Goal: Transaction & Acquisition: Purchase product/service

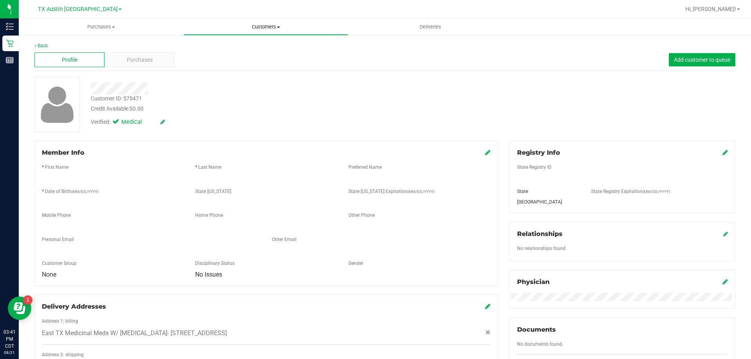
click at [271, 28] on span "Customers" at bounding box center [266, 26] width 164 height 7
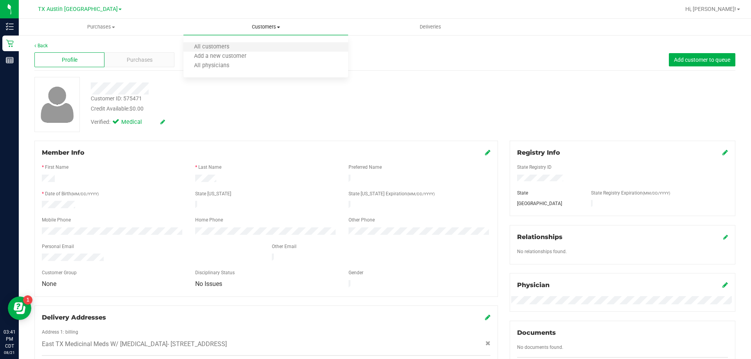
click at [269, 45] on li "All customers" at bounding box center [265, 47] width 165 height 9
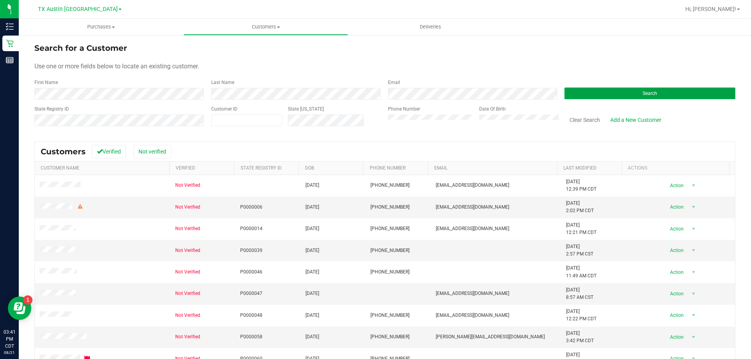
click at [587, 93] on button "Search" at bounding box center [649, 94] width 171 height 12
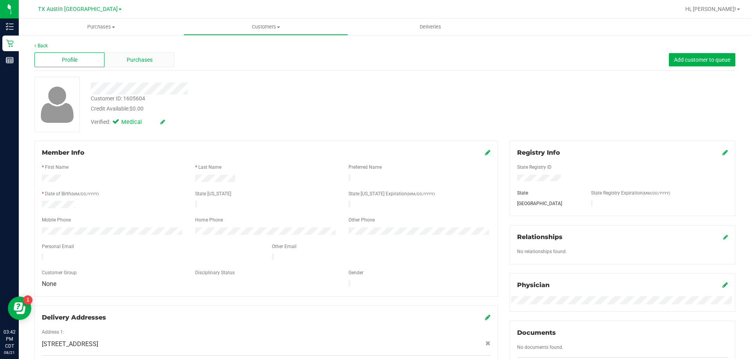
click at [151, 66] on div "Purchases" at bounding box center [139, 59] width 70 height 15
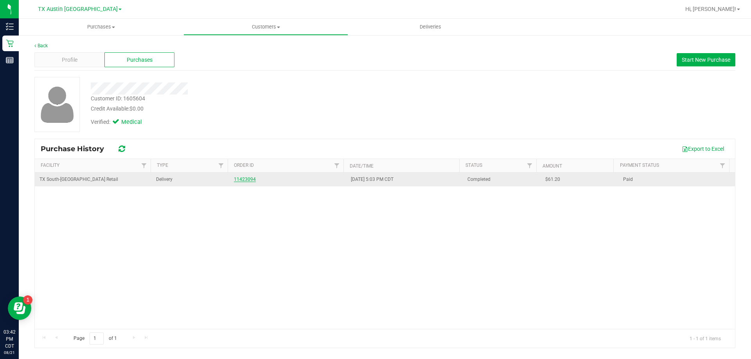
click at [235, 179] on link "11423094" at bounding box center [245, 179] width 22 height 5
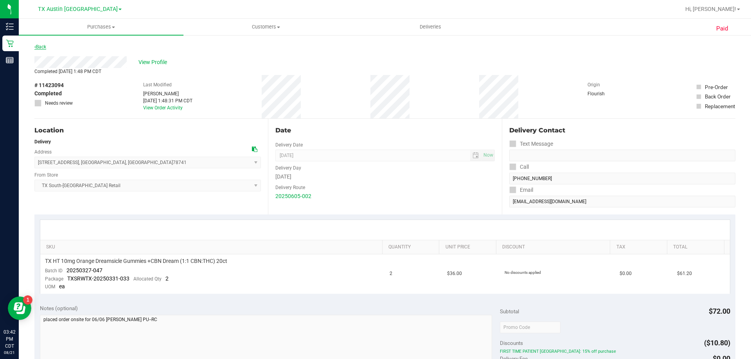
click at [43, 45] on link "Back" at bounding box center [40, 46] width 12 height 5
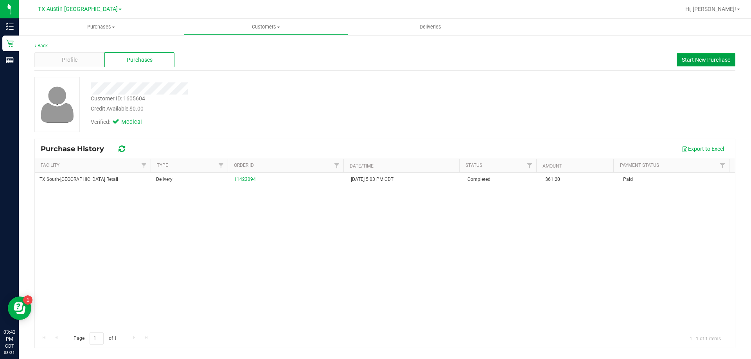
click at [689, 61] on span "Start New Purchase" at bounding box center [705, 60] width 48 height 6
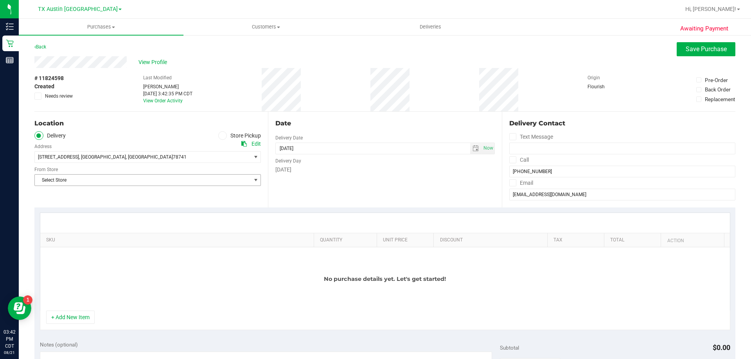
click at [110, 181] on span "Select Store" at bounding box center [143, 180] width 216 height 11
click at [70, 240] on li "TX San Antonio Retail" at bounding box center [147, 242] width 224 height 12
click at [95, 179] on span "TX San Antonio Retail" at bounding box center [143, 180] width 216 height 11
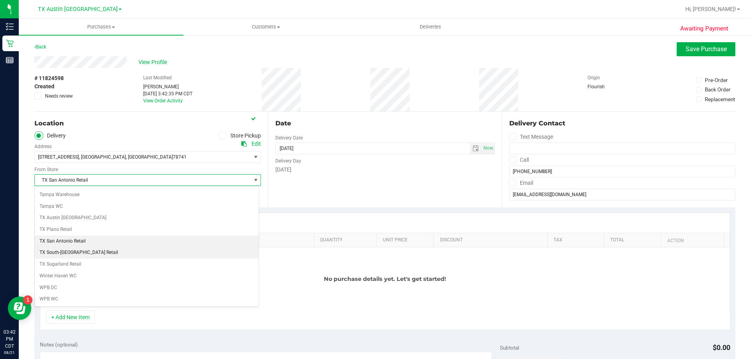
click at [83, 249] on li "TX South-[GEOGRAPHIC_DATA] Retail" at bounding box center [147, 253] width 224 height 12
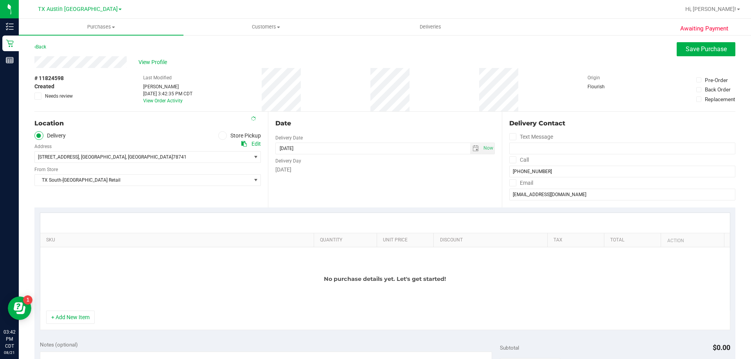
click at [510, 160] on icon at bounding box center [512, 160] width 5 height 0
click at [0, 0] on input "Call" at bounding box center [0, 0] width 0 height 0
click at [510, 183] on icon at bounding box center [512, 183] width 5 height 0
click at [0, 0] on input "Email" at bounding box center [0, 0] width 0 height 0
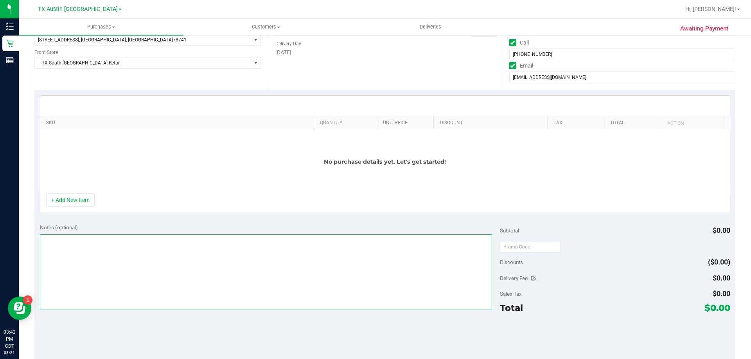
click at [75, 255] on textarea at bounding box center [266, 272] width 452 height 75
type textarea "PU"
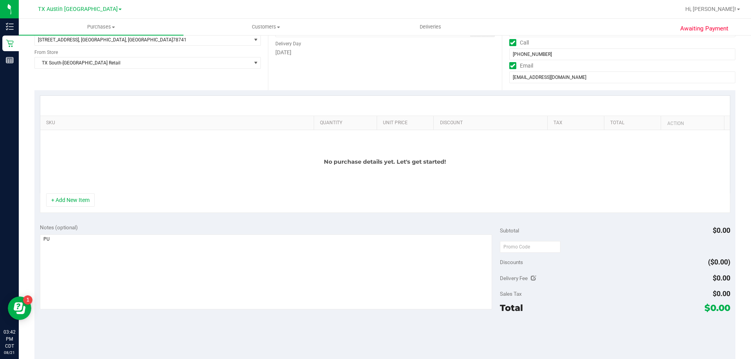
click at [72, 193] on div "No purchase details yet. Let's get started!" at bounding box center [384, 161] width 689 height 63
click at [77, 196] on button "+ Add New Item" at bounding box center [70, 200] width 48 height 13
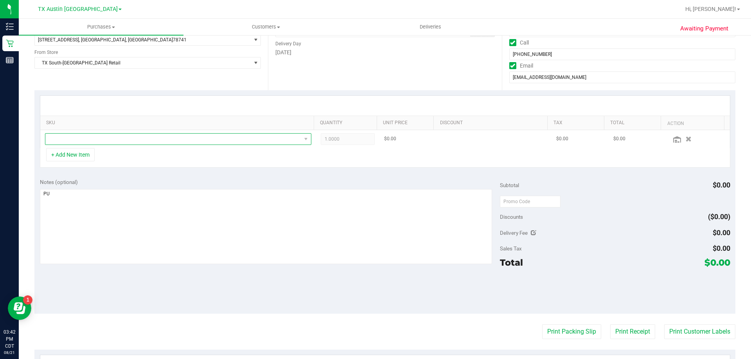
click at [97, 138] on span "NO DATA FOUND" at bounding box center [173, 139] width 256 height 11
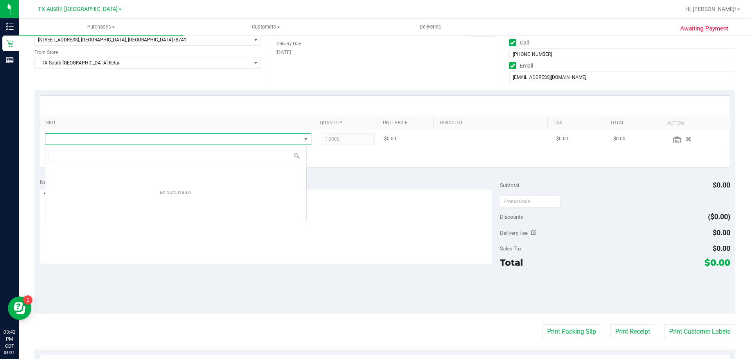
scroll to position [12, 262]
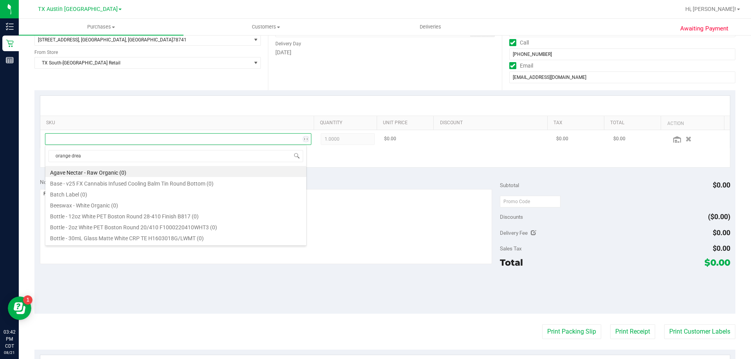
type input "orange dream"
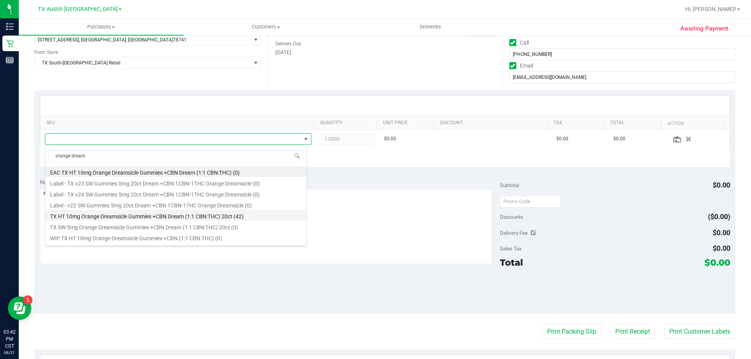
click at [117, 219] on li "TX HT 10mg Orange Dreamsicle Gummies +CBN Dream (1:1 CBN:THC) 20ct (42)" at bounding box center [175, 215] width 261 height 11
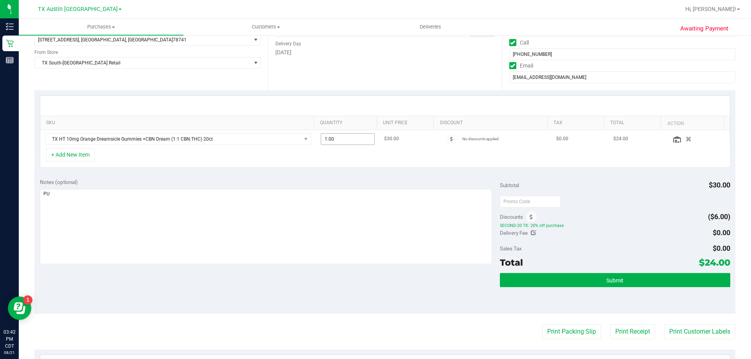
click at [338, 138] on span "1.00 1" at bounding box center [348, 139] width 54 height 12
type input "4"
type input "4.00"
click at [340, 109] on div at bounding box center [384, 106] width 689 height 20
click at [111, 200] on textarea at bounding box center [266, 226] width 452 height 75
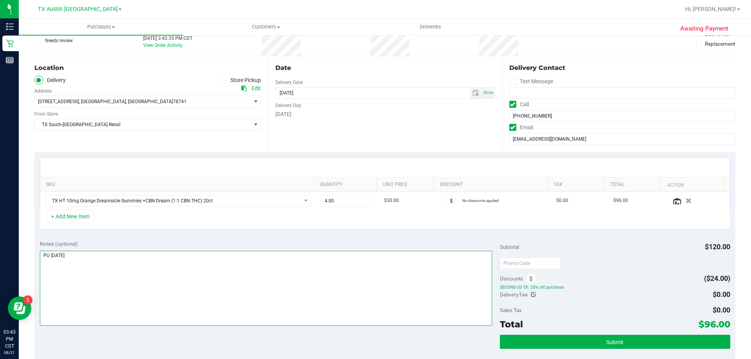
scroll to position [0, 0]
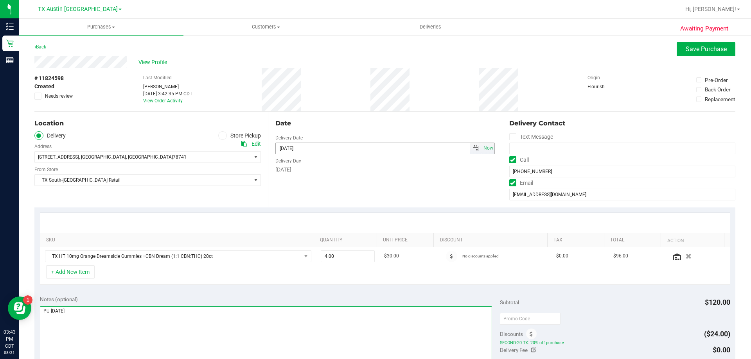
click at [472, 145] on span "select" at bounding box center [475, 148] width 6 height 6
type textarea "PU [DATE]"
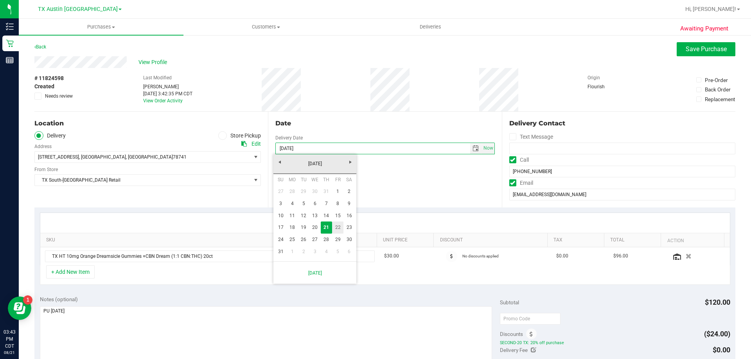
click at [334, 228] on link "22" at bounding box center [337, 228] width 11 height 12
type input "[DATE]"
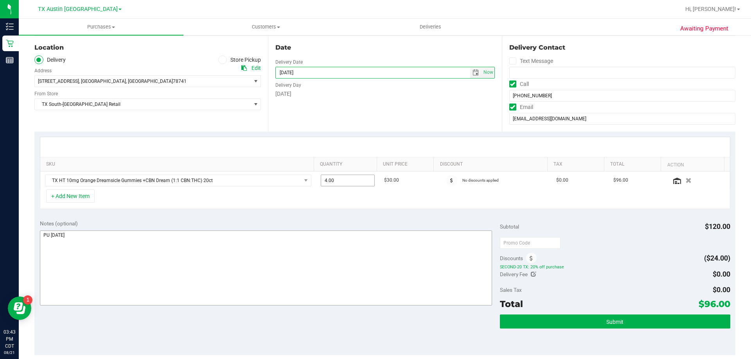
scroll to position [78, 0]
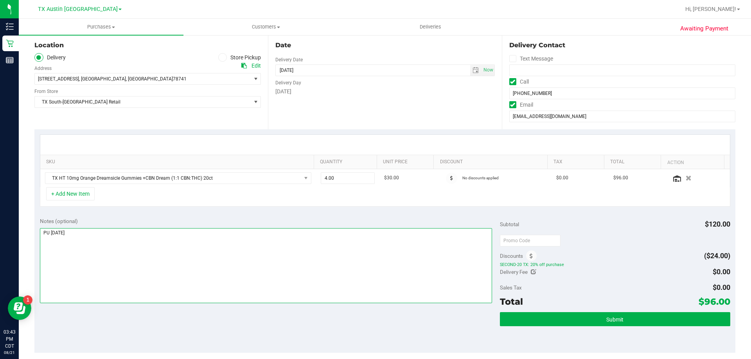
click at [129, 232] on textarea at bounding box center [266, 265] width 452 height 75
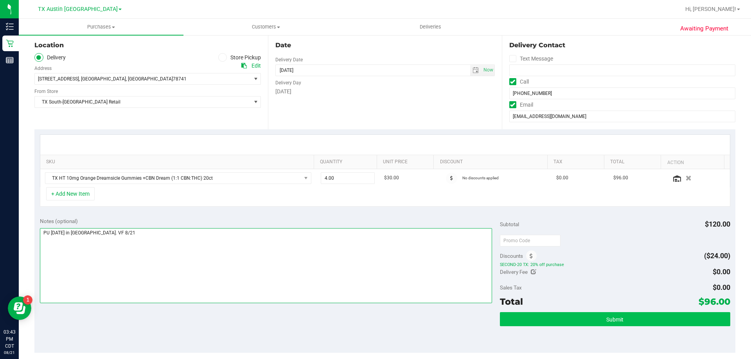
type textarea "PU [DATE] in [GEOGRAPHIC_DATA]. VF 8/21"
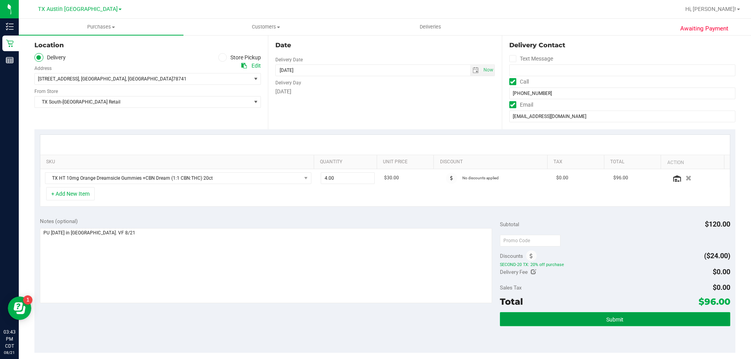
click at [551, 321] on button "Submit" at bounding box center [615, 319] width 230 height 14
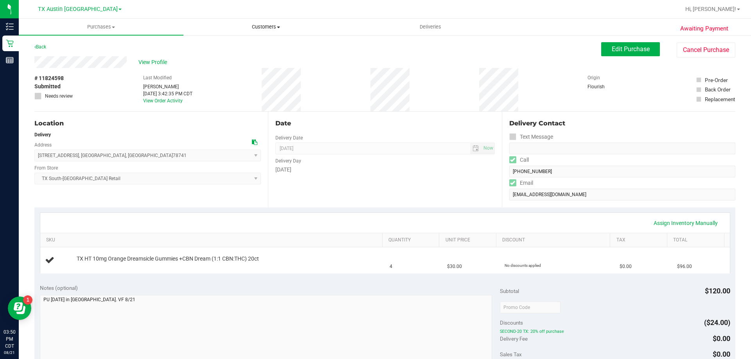
click at [273, 22] on uib-tab-heading "Customers All customers Add a new customer All physicians" at bounding box center [266, 27] width 164 height 16
click at [272, 47] on li "All customers" at bounding box center [265, 47] width 165 height 9
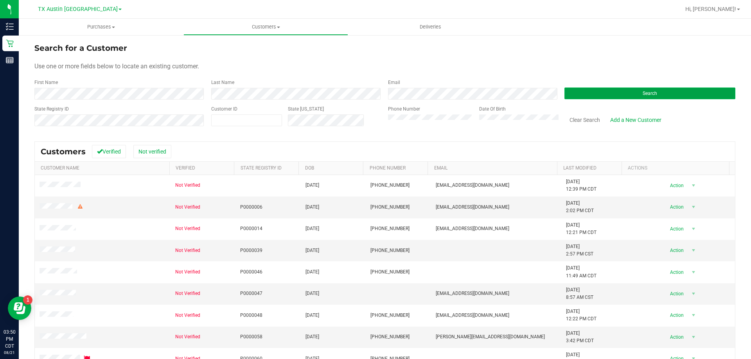
click at [583, 97] on button "Search" at bounding box center [649, 94] width 171 height 12
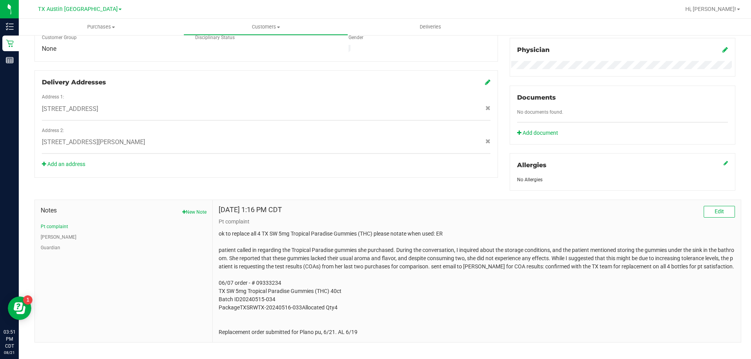
scroll to position [244, 0]
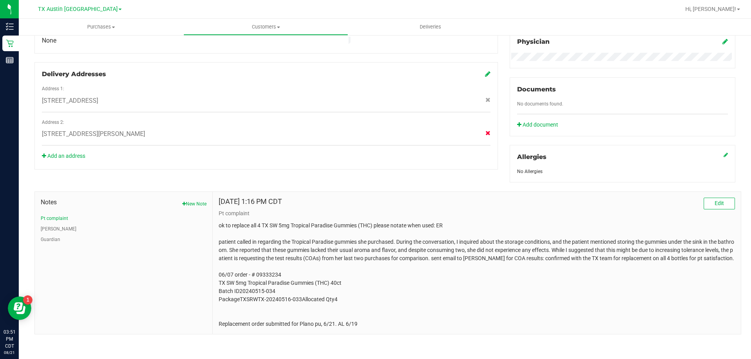
click at [485, 131] on icon at bounding box center [487, 133] width 5 height 5
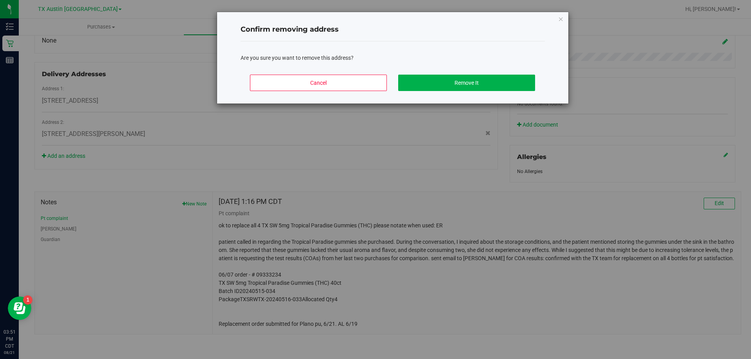
click at [448, 74] on div "Cancel Remove It" at bounding box center [392, 85] width 304 height 35
click at [446, 79] on button "Remove It" at bounding box center [466, 83] width 137 height 16
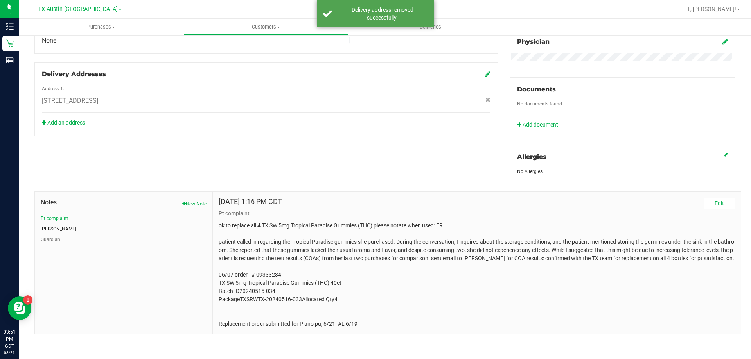
click at [47, 226] on button "[PERSON_NAME]" at bounding box center [59, 229] width 36 height 7
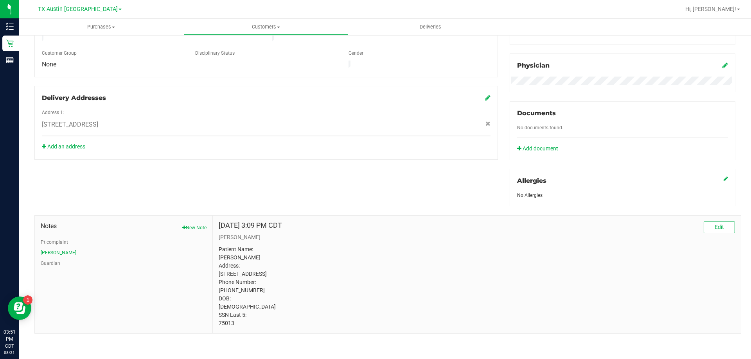
click at [220, 322] on p "Patient Name: [PERSON_NAME] Address: [STREET_ADDRESS] Phone Number: [PHONE_NUMB…" at bounding box center [477, 287] width 516 height 82
copy p "75013"
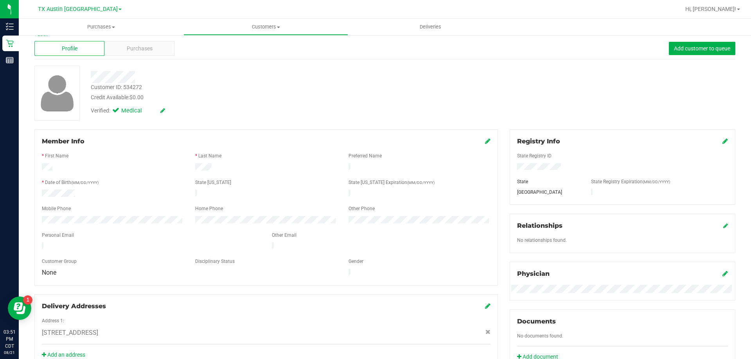
scroll to position [0, 0]
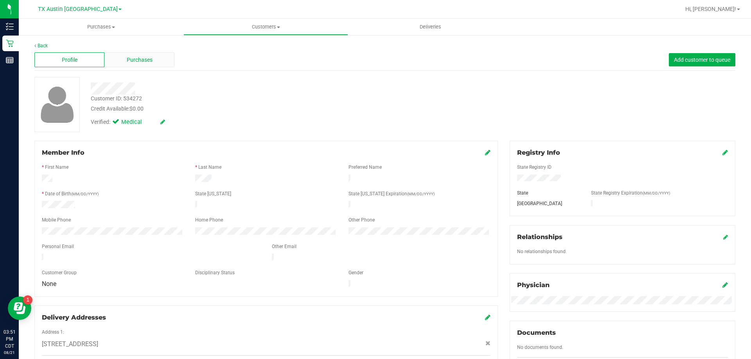
click at [144, 62] on span "Purchases" at bounding box center [140, 60] width 26 height 8
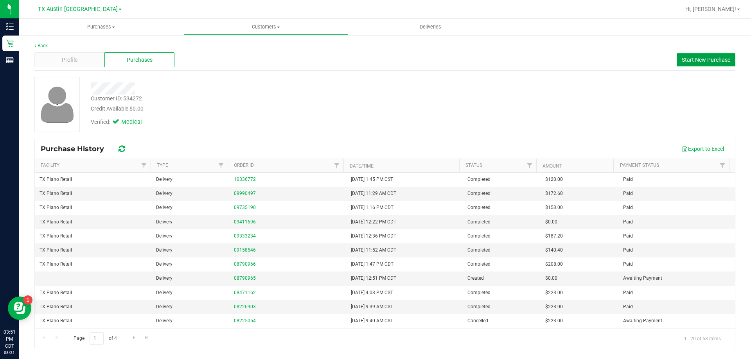
click at [717, 59] on span "Start New Purchase" at bounding box center [705, 60] width 48 height 6
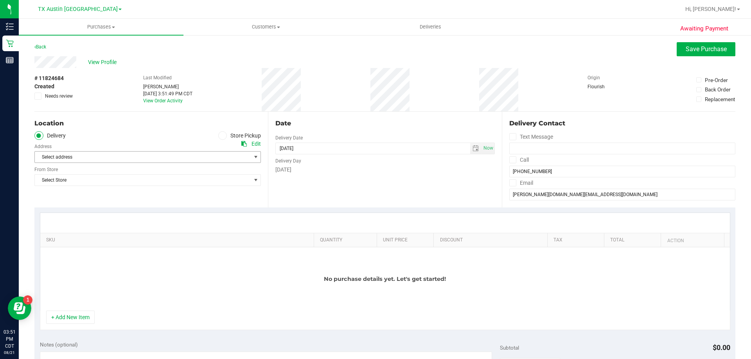
click at [88, 158] on span "Select address" at bounding box center [137, 157] width 205 height 11
click at [84, 168] on span ", Plano" at bounding box center [79, 171] width 14 height 10
click at [93, 181] on span "Select Store" at bounding box center [143, 180] width 216 height 11
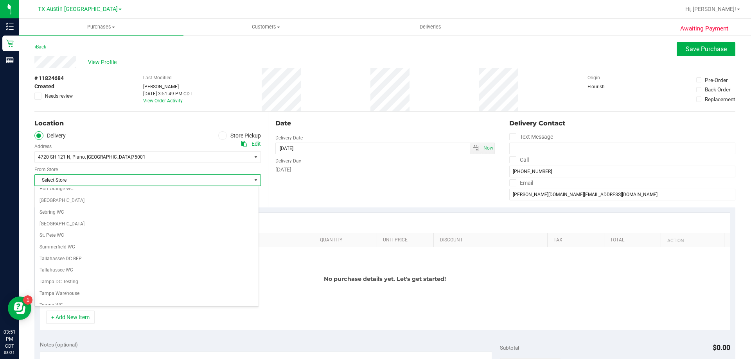
scroll to position [568, 0]
click at [61, 227] on li "TX Plano Retail" at bounding box center [147, 230] width 224 height 12
click at [510, 160] on icon at bounding box center [512, 160] width 5 height 0
click at [0, 0] on input "Call" at bounding box center [0, 0] width 0 height 0
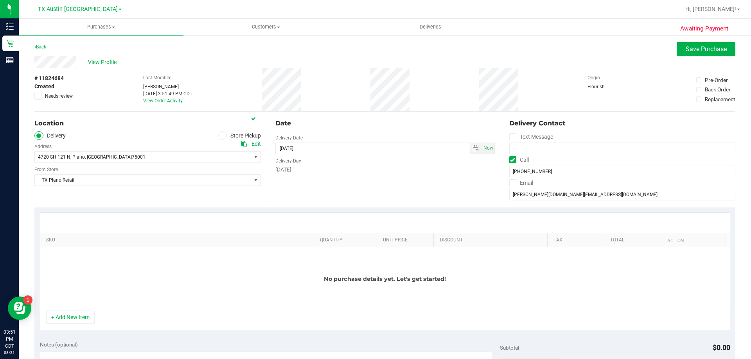
click at [509, 186] on span at bounding box center [512, 182] width 7 height 7
click at [0, 0] on input "Email" at bounding box center [0, 0] width 0 height 0
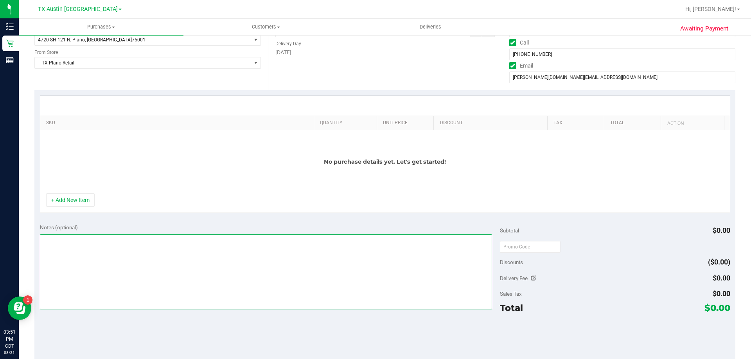
click at [56, 251] on textarea at bounding box center [266, 272] width 452 height 75
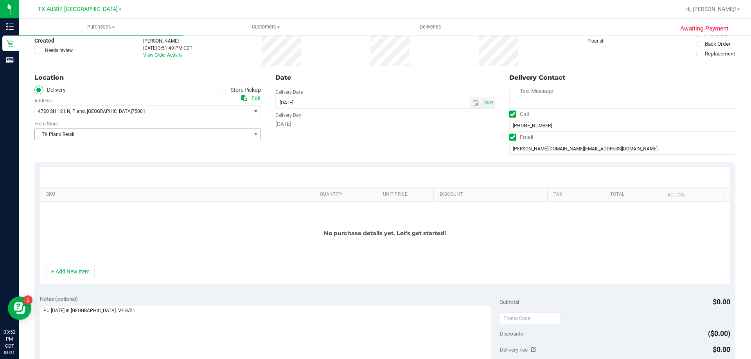
scroll to position [39, 0]
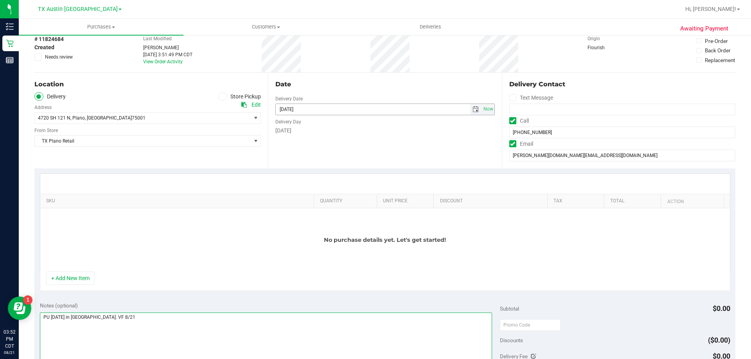
click at [472, 109] on span "select" at bounding box center [475, 109] width 6 height 6
type textarea "PU [DATE] in [GEOGRAPHIC_DATA]. VF 8/21"
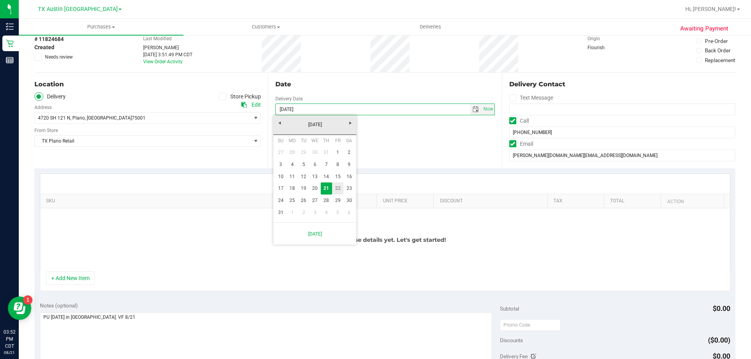
click at [337, 189] on link "22" at bounding box center [337, 189] width 11 height 12
type input "[DATE]"
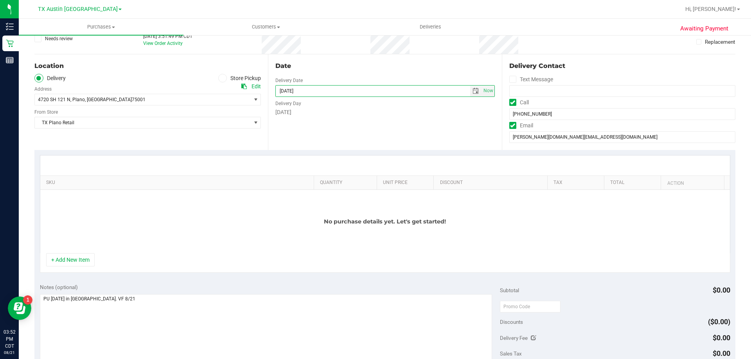
scroll to position [0, 0]
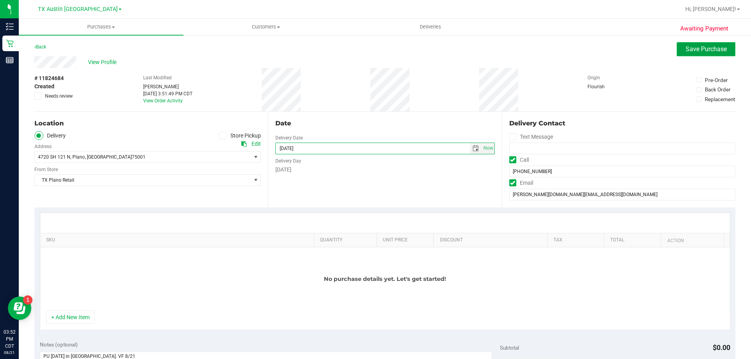
click at [687, 48] on span "Save Purchase" at bounding box center [705, 48] width 41 height 7
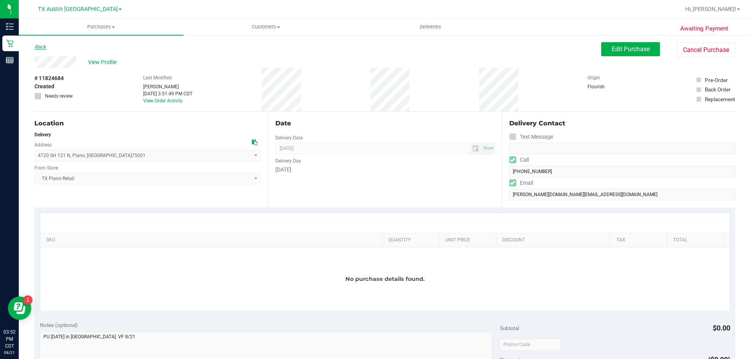
click at [42, 48] on link "Back" at bounding box center [40, 46] width 12 height 5
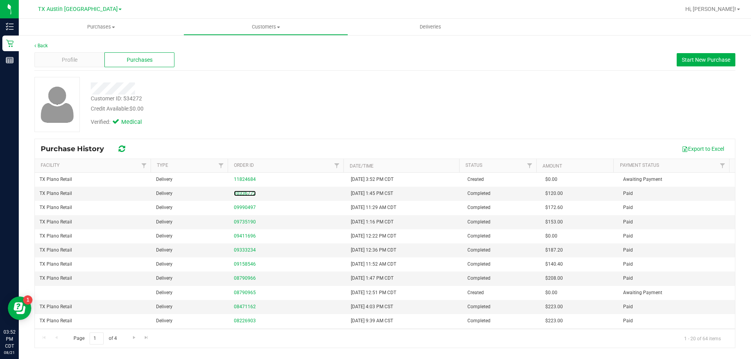
click at [243, 191] on link "10336772" at bounding box center [245, 193] width 22 height 5
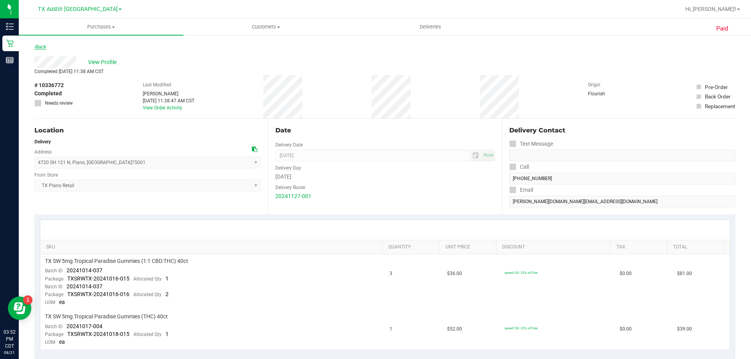
click at [43, 45] on link "Back" at bounding box center [40, 46] width 12 height 5
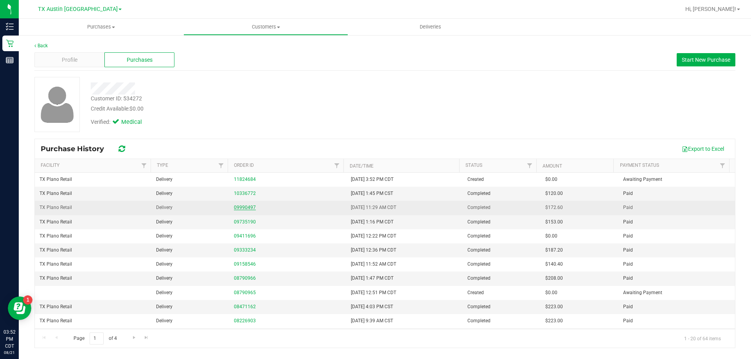
click at [244, 207] on link "09990497" at bounding box center [245, 207] width 22 height 5
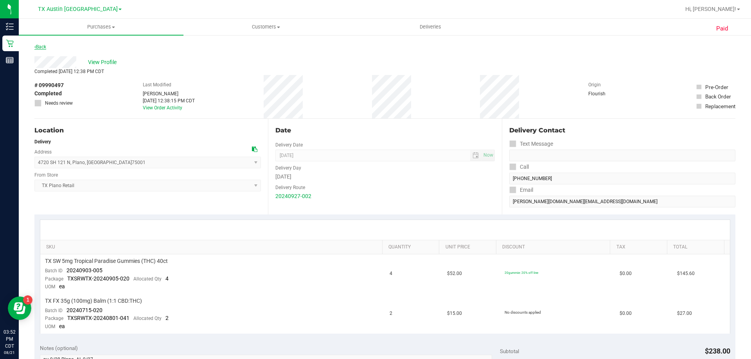
click at [46, 47] on link "Back" at bounding box center [40, 46] width 12 height 5
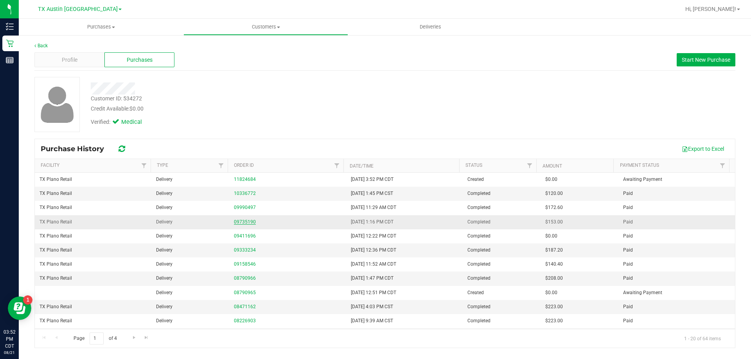
click at [235, 223] on link "09735190" at bounding box center [245, 221] width 22 height 5
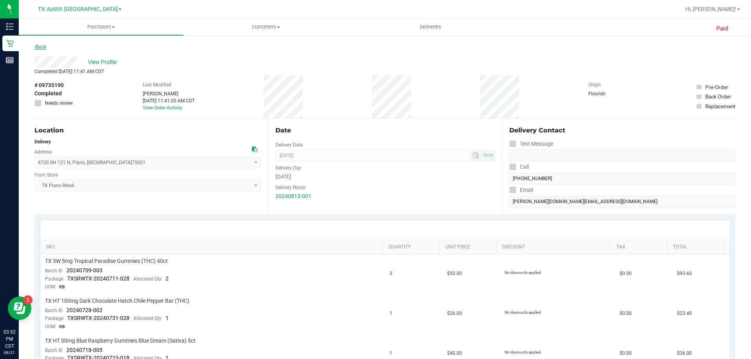
click at [43, 46] on link "Back" at bounding box center [40, 46] width 12 height 5
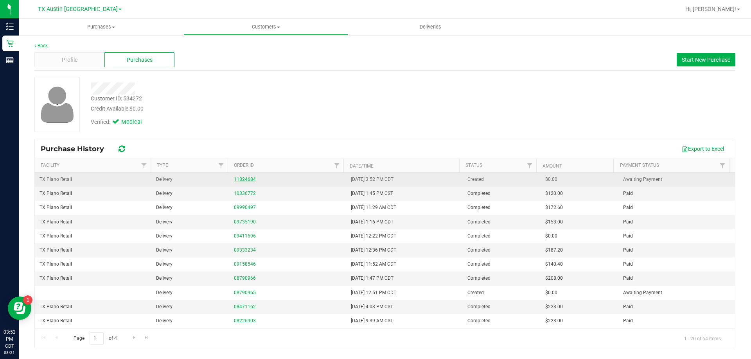
click at [244, 180] on link "11824684" at bounding box center [245, 179] width 22 height 5
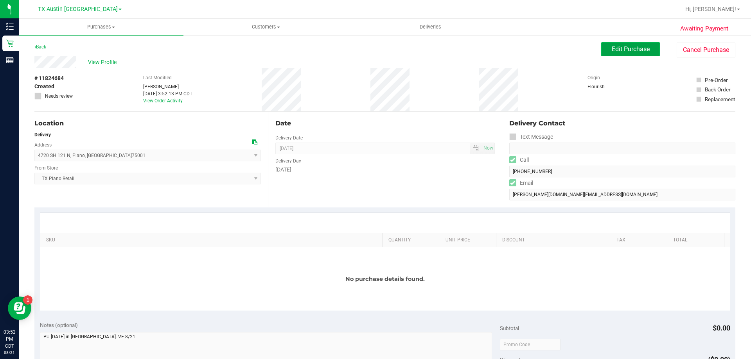
click at [634, 46] on span "Edit Purchase" at bounding box center [630, 48] width 38 height 7
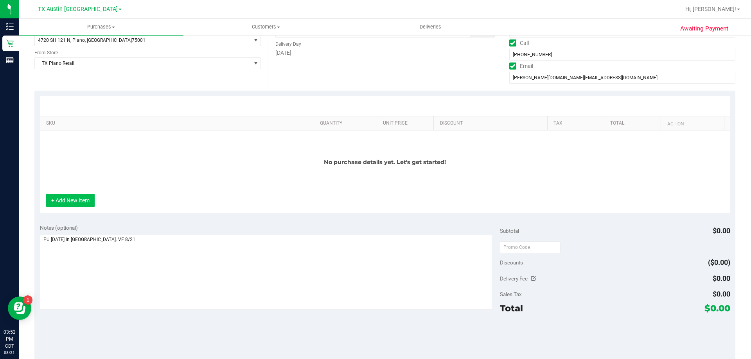
scroll to position [117, 0]
click at [58, 196] on button "+ Add New Item" at bounding box center [70, 200] width 48 height 13
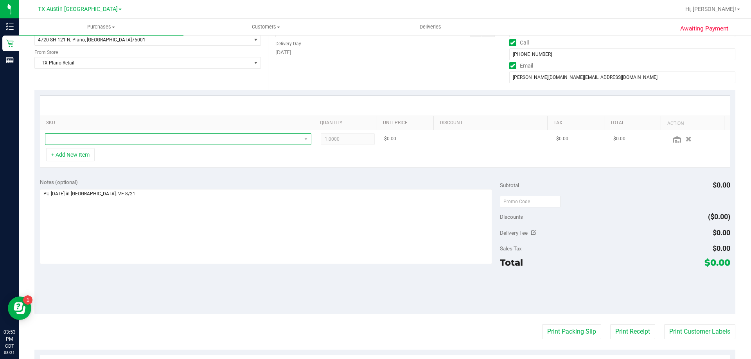
click at [129, 139] on span "NO DATA FOUND" at bounding box center [173, 139] width 256 height 11
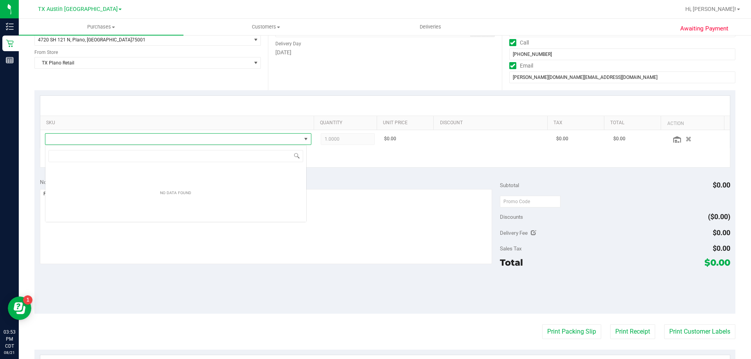
scroll to position [12, 262]
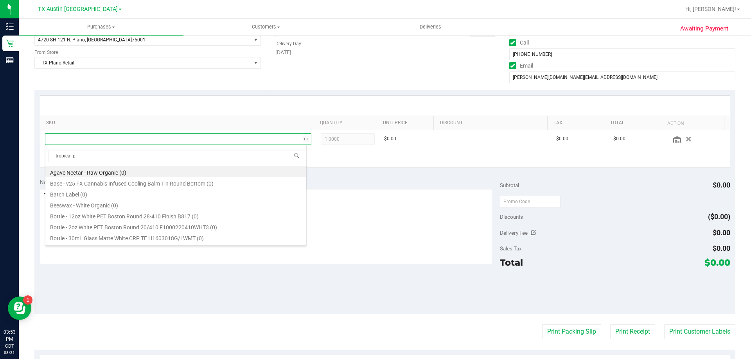
type input "tropical pa"
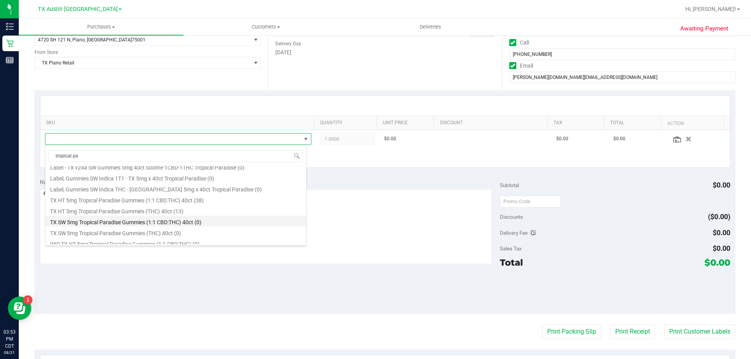
scroll to position [117, 0]
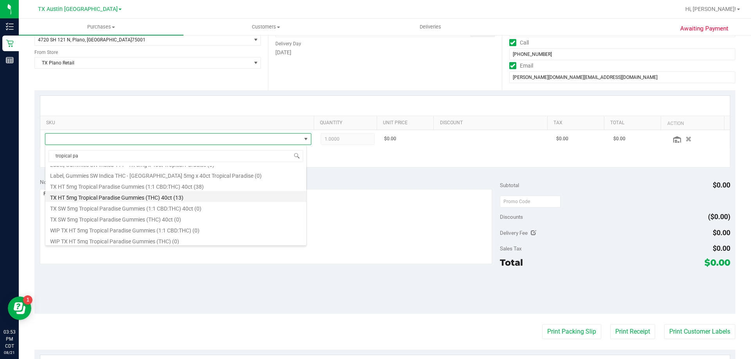
click at [135, 199] on li "TX HT 5mg Tropical Paradise Gummies (THC) 40ct (13)" at bounding box center [175, 196] width 261 height 11
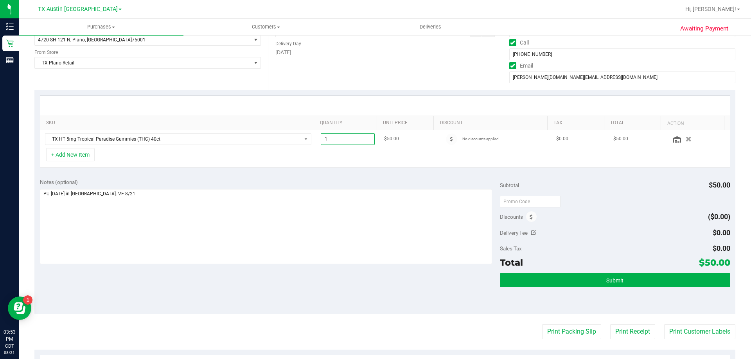
click at [353, 139] on span "1.00 1" at bounding box center [348, 139] width 54 height 12
type input "2"
type input "2.00"
click at [366, 94] on div "SKU Quantity Unit Price Discount Tax Total Action TX HT 5mg Tropical Paradise G…" at bounding box center [384, 131] width 701 height 83
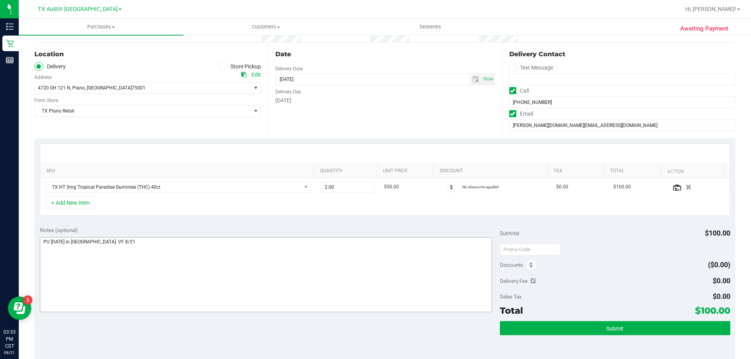
scroll to position [0, 0]
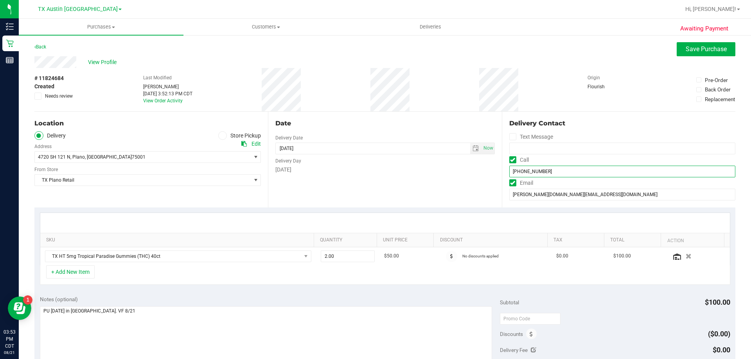
click at [529, 174] on input "[PHONE_NUMBER]" at bounding box center [622, 172] width 226 height 12
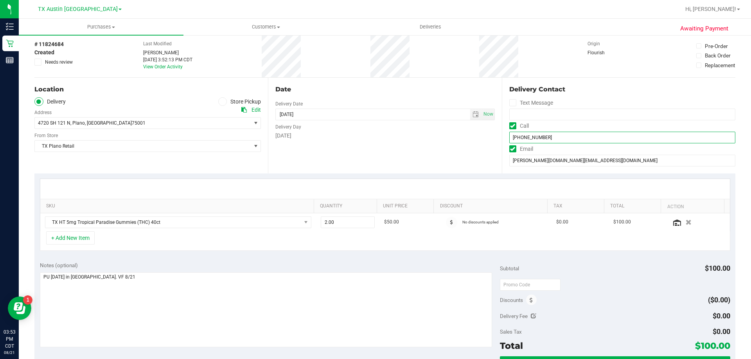
scroll to position [78, 0]
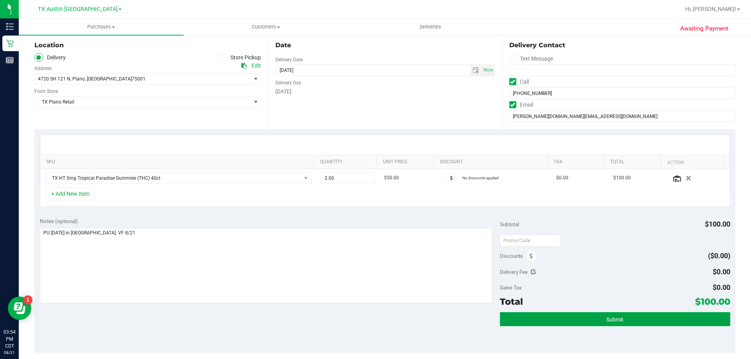
click at [620, 323] on button "Submit" at bounding box center [615, 319] width 230 height 14
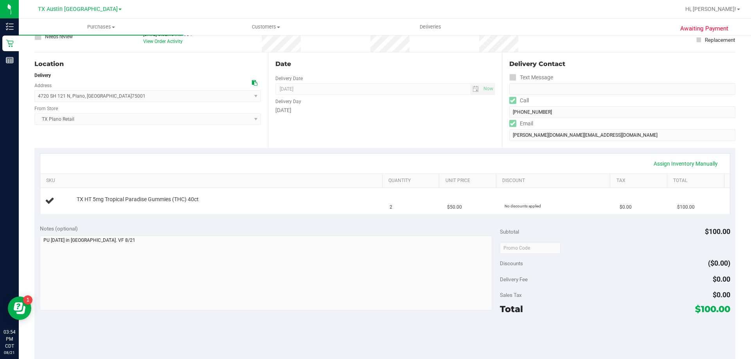
scroll to position [78, 0]
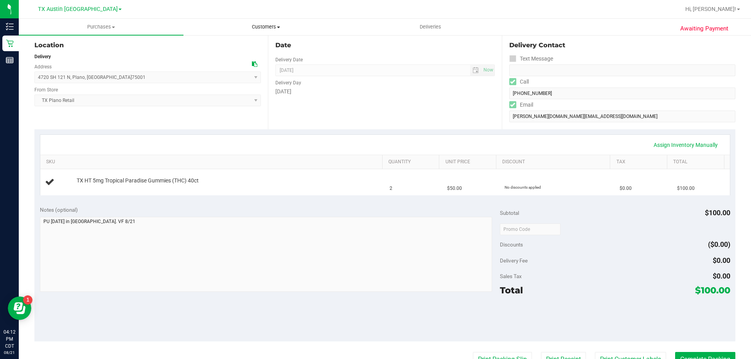
click at [264, 32] on uib-tab-heading "Customers All customers Add a new customer All physicians" at bounding box center [266, 27] width 164 height 16
click at [262, 49] on li "All customers" at bounding box center [265, 47] width 165 height 9
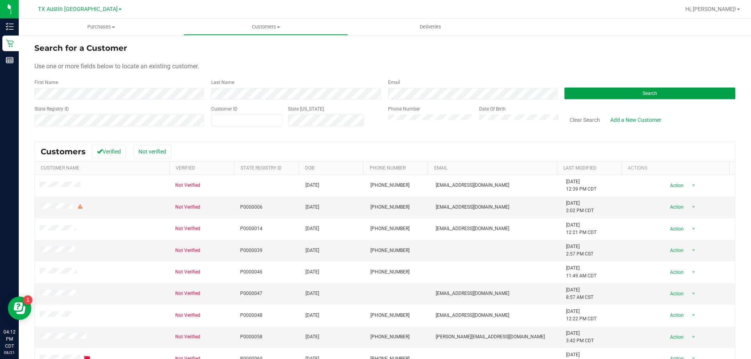
click at [602, 98] on button "Search" at bounding box center [649, 94] width 171 height 12
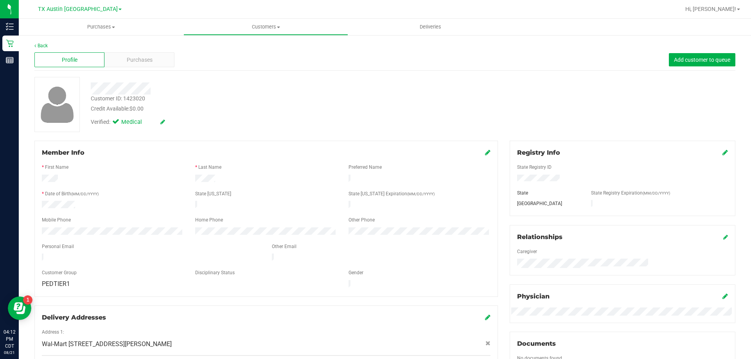
click at [138, 80] on div at bounding box center [263, 86] width 356 height 18
click at [160, 57] on div "Purchases" at bounding box center [139, 59] width 70 height 15
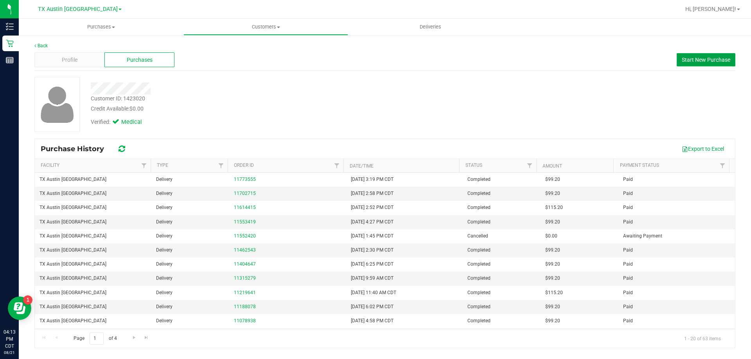
click at [687, 61] on span "Start New Purchase" at bounding box center [705, 60] width 48 height 6
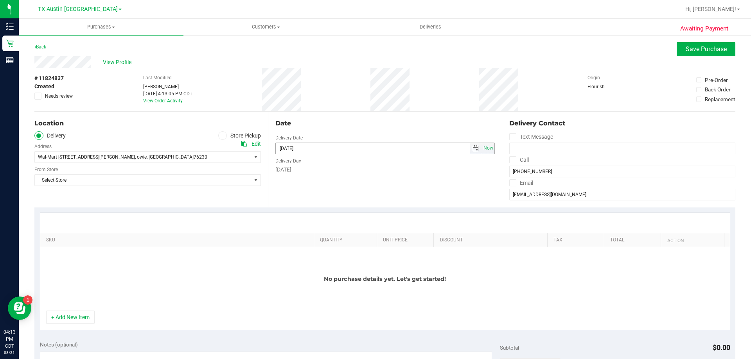
click at [472, 149] on span "select" at bounding box center [475, 148] width 6 height 6
click at [314, 238] on link "27" at bounding box center [314, 240] width 11 height 12
type input "[DATE]"
click at [129, 178] on span "Select Store" at bounding box center [143, 180] width 216 height 11
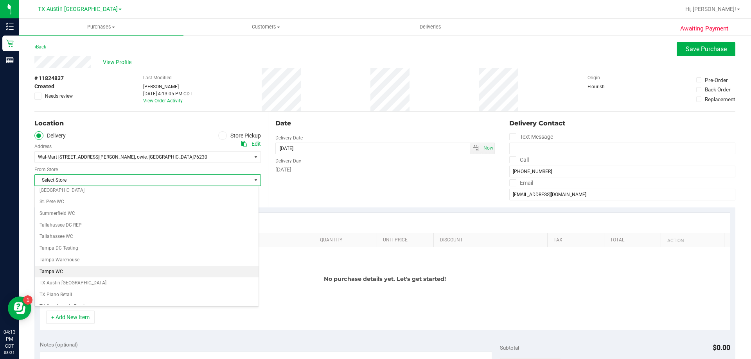
scroll to position [568, 0]
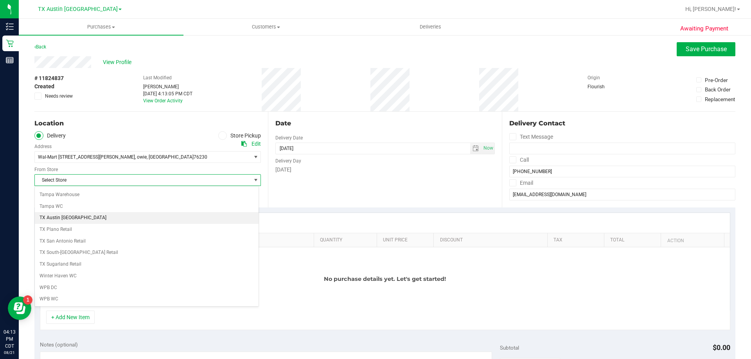
click at [63, 221] on li "TX Austin [GEOGRAPHIC_DATA]" at bounding box center [147, 218] width 224 height 12
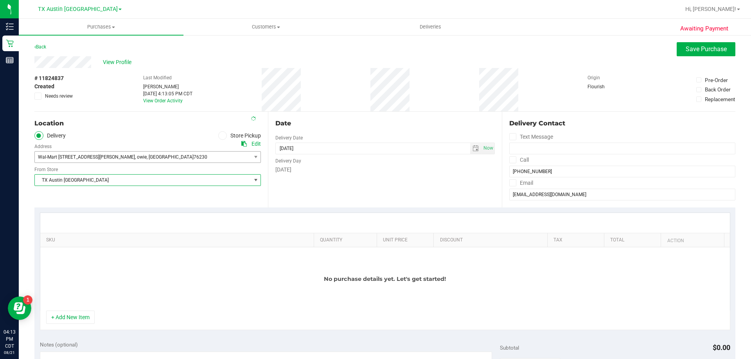
click at [74, 153] on span "Wal-Mart [STREET_ADDRESS][PERSON_NAME] , owie , [GEOGRAPHIC_DATA] 76230" at bounding box center [137, 157] width 205 height 11
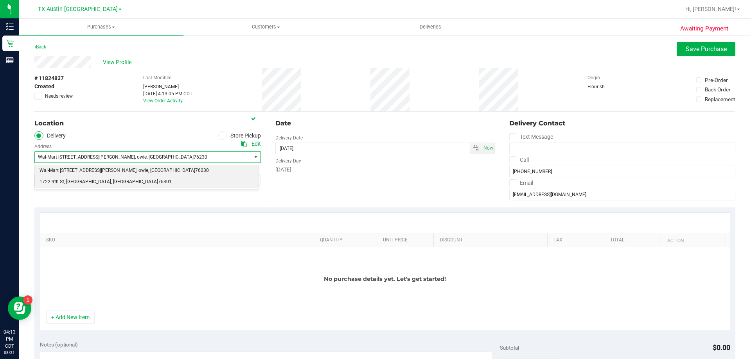
click at [74, 182] on span ", [GEOGRAPHIC_DATA]" at bounding box center [87, 182] width 47 height 10
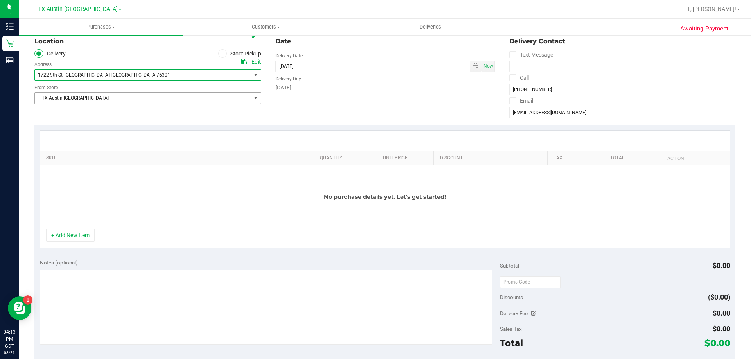
scroll to position [117, 0]
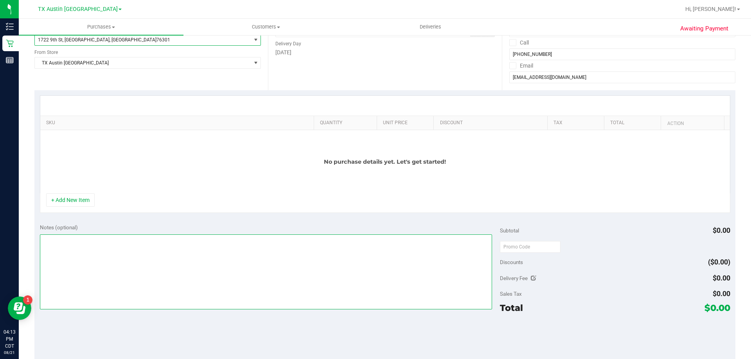
click at [54, 242] on textarea at bounding box center [266, 272] width 452 height 75
type textarea "PU [DATE] in F. VF 8/21"
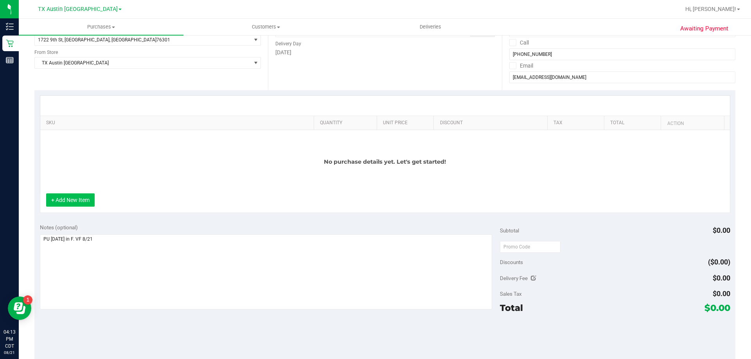
click at [68, 206] on button "+ Add New Item" at bounding box center [70, 200] width 48 height 13
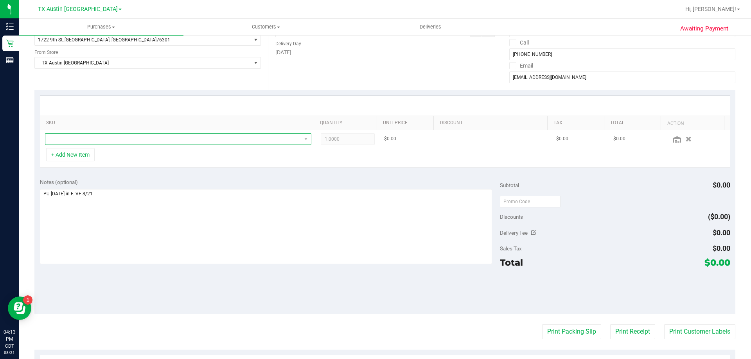
click at [120, 137] on span "NO DATA FOUND" at bounding box center [173, 139] width 256 height 11
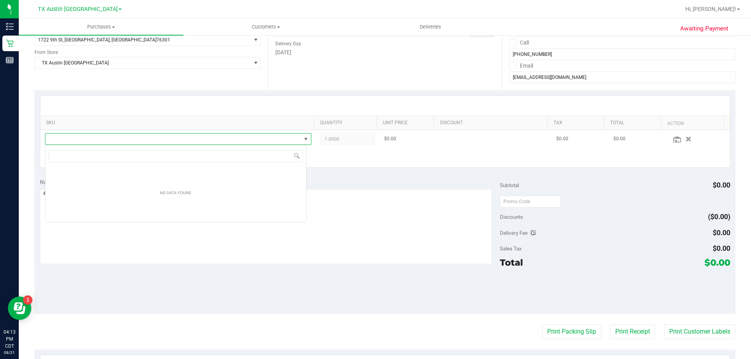
scroll to position [12, 262]
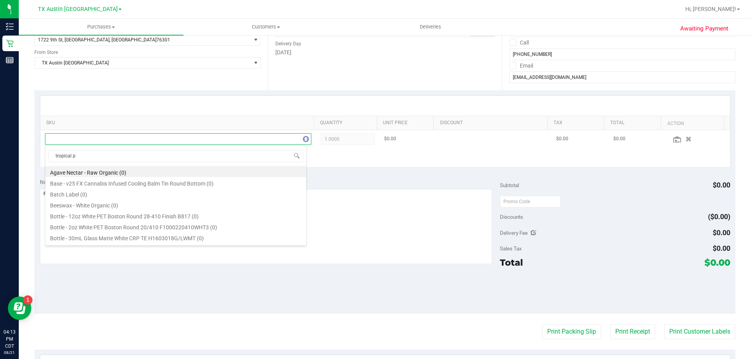
type input "tropical pa"
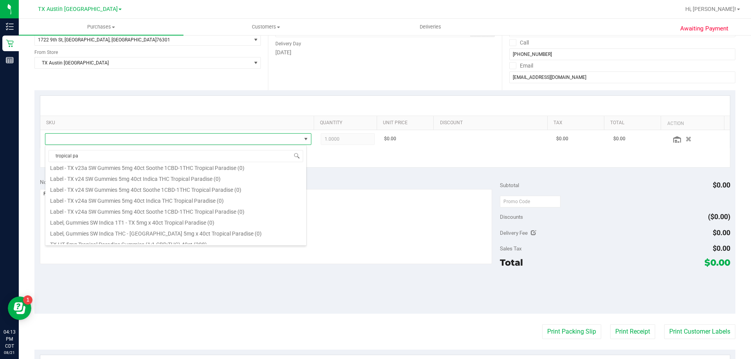
scroll to position [141, 0]
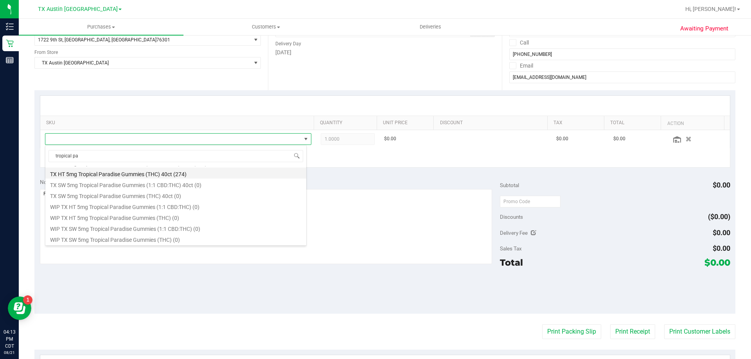
click at [121, 174] on li "TX HT 5mg Tropical Paradise Gummies (THC) 40ct (274)" at bounding box center [175, 173] width 261 height 11
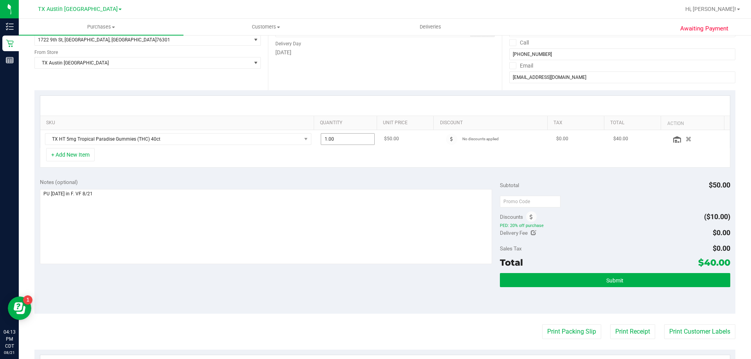
click at [333, 140] on span "1.00 1" at bounding box center [348, 139] width 54 height 12
type input "2"
type input "2.00"
click at [353, 96] on div at bounding box center [384, 106] width 689 height 20
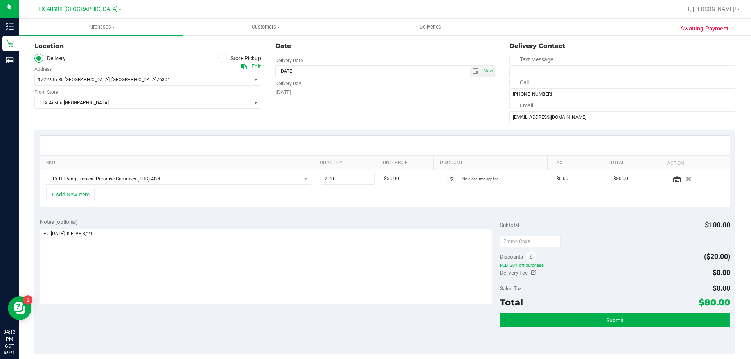
scroll to position [78, 0]
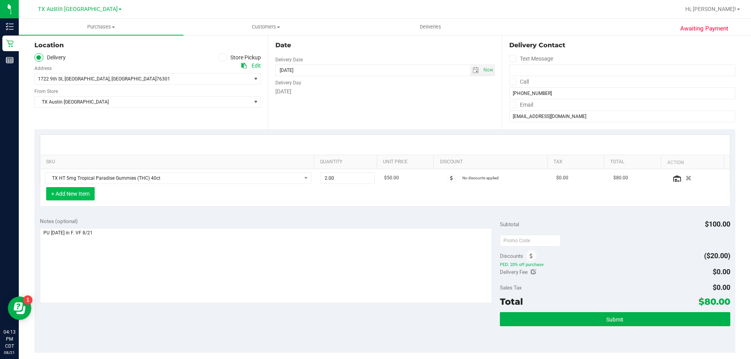
click at [77, 196] on button "+ Add New Item" at bounding box center [70, 193] width 48 height 13
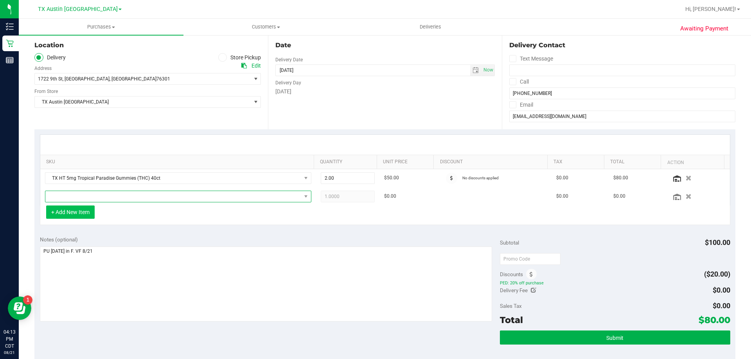
click at [77, 196] on span "NO DATA FOUND" at bounding box center [173, 196] width 256 height 11
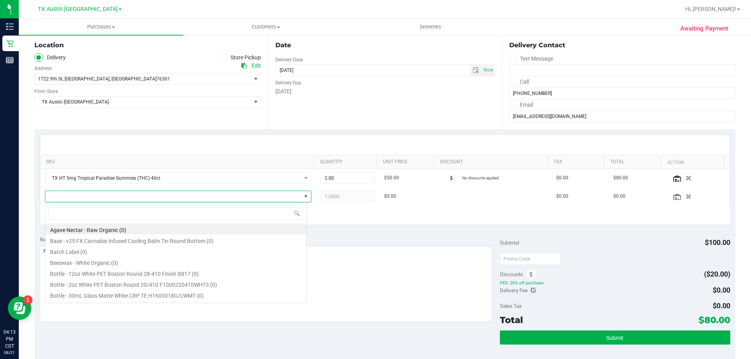
scroll to position [12, 262]
type input "fruit punch"
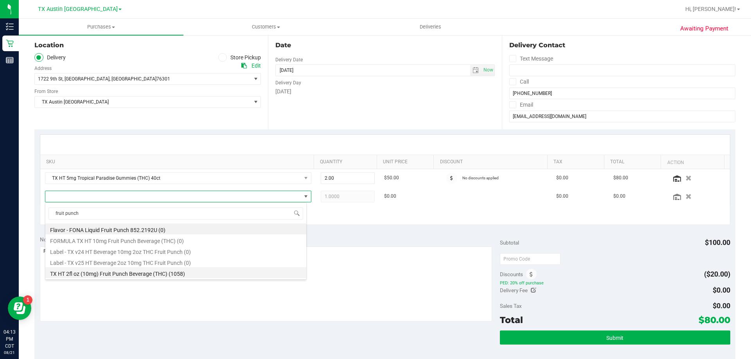
click at [98, 274] on li "TX HT 2fl oz (10mg) Fruit Punch Beverage (THC) (1058)" at bounding box center [175, 272] width 261 height 11
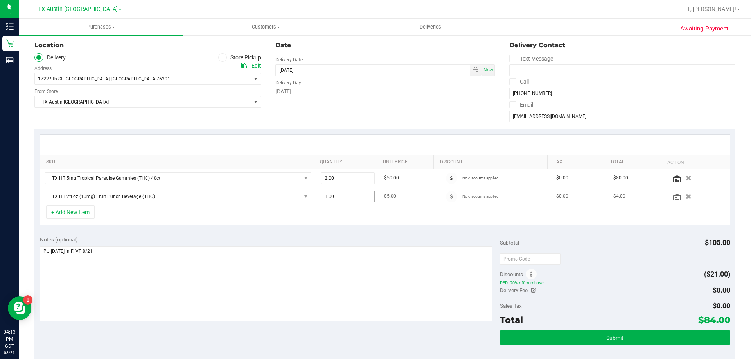
click at [343, 200] on span "1.00 1" at bounding box center [348, 197] width 54 height 12
type input "5"
type input "5.00"
click at [364, 221] on div "+ Add New Item" at bounding box center [385, 216] width 690 height 20
click at [348, 200] on span "5.00 5" at bounding box center [348, 197] width 54 height 12
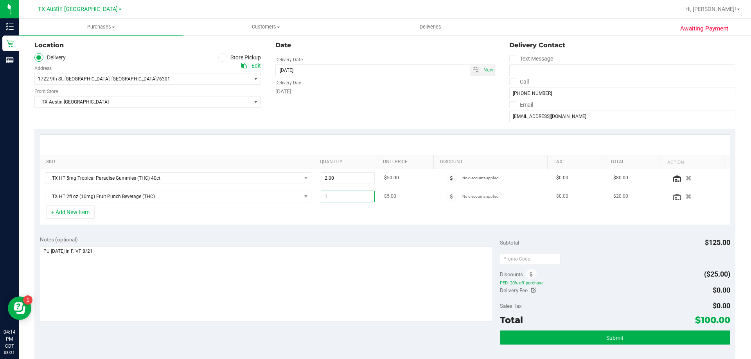
type input "10"
type input "10.00"
click at [350, 233] on div "Notes (optional) Subtotal $125.00 Discounts ($25.00) PED: 20% off purchase Deli…" at bounding box center [384, 301] width 701 height 141
click at [510, 82] on icon at bounding box center [512, 82] width 5 height 0
click at [0, 0] on input "Call" at bounding box center [0, 0] width 0 height 0
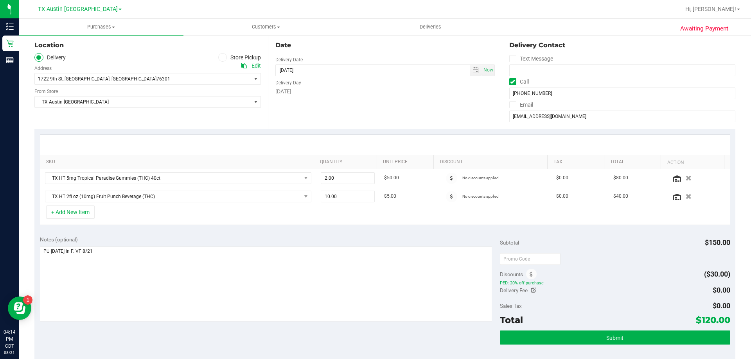
click at [511, 105] on icon at bounding box center [512, 105] width 5 height 0
click at [0, 0] on input "Email" at bounding box center [0, 0] width 0 height 0
click at [625, 338] on button "Submit" at bounding box center [615, 338] width 230 height 14
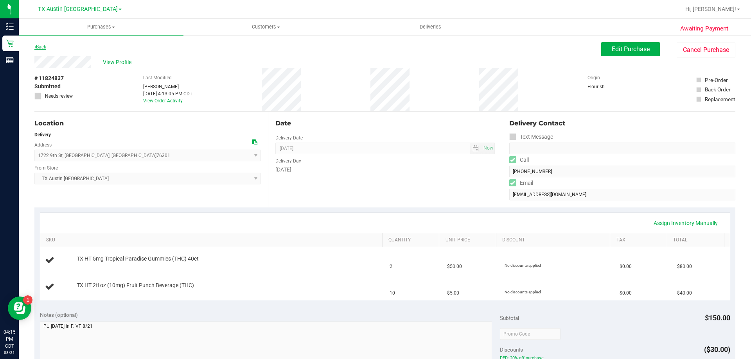
click at [44, 47] on link "Back" at bounding box center [40, 46] width 12 height 5
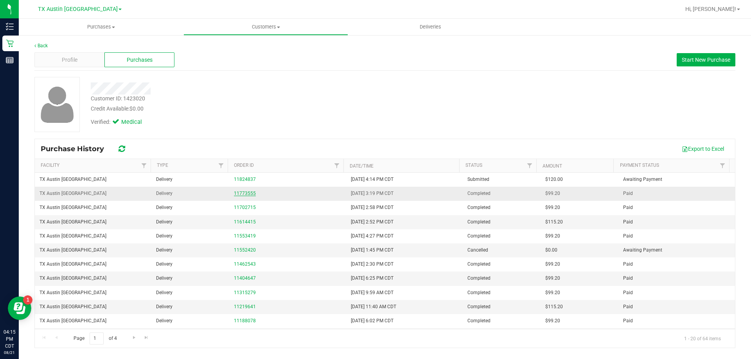
click at [246, 192] on link "11773555" at bounding box center [245, 193] width 22 height 5
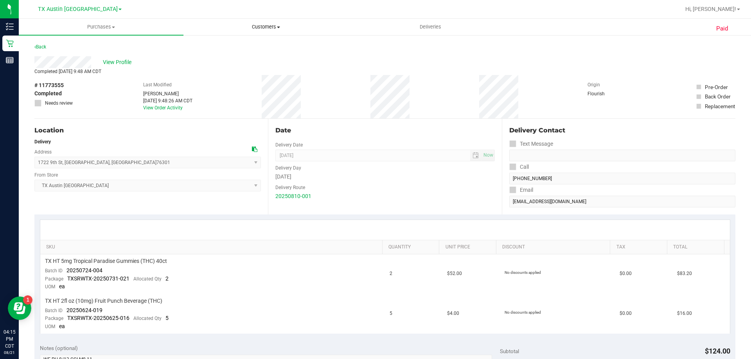
click at [272, 23] on uib-tab-heading "Customers All customers Add a new customer All physicians" at bounding box center [266, 27] width 164 height 16
click at [267, 47] on li "All customers" at bounding box center [265, 47] width 165 height 9
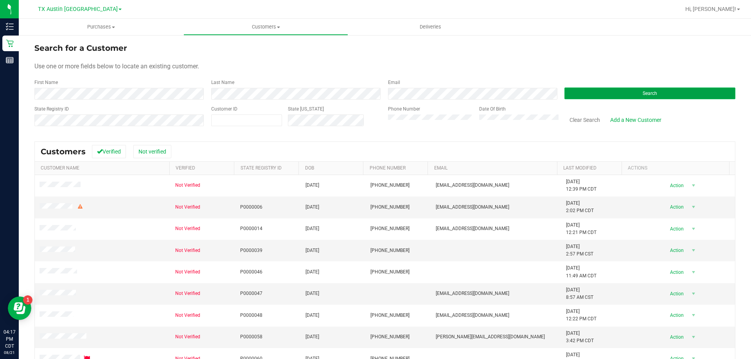
click at [672, 95] on button "Search" at bounding box center [649, 94] width 171 height 12
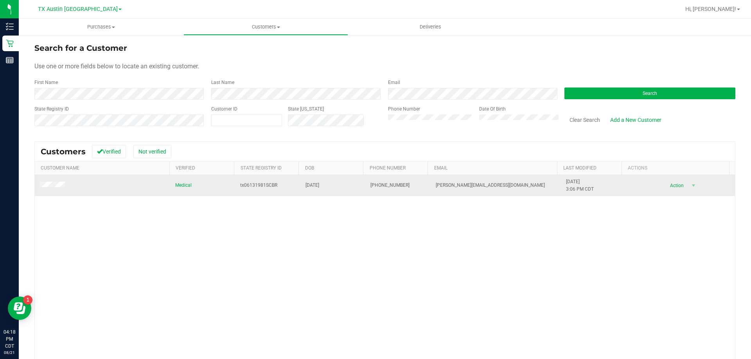
click at [47, 181] on td at bounding box center [103, 185] width 136 height 21
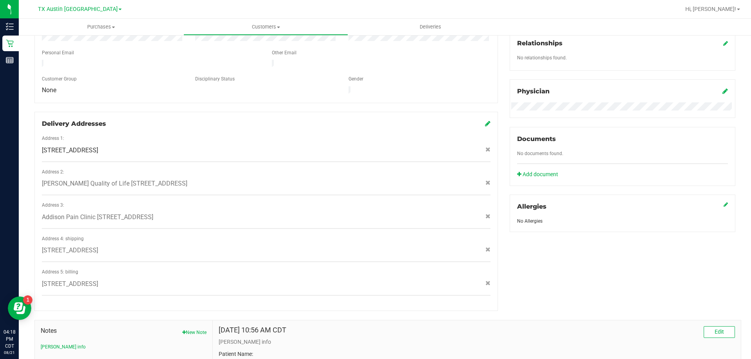
scroll to position [195, 0]
click at [485, 212] on icon at bounding box center [487, 214] width 5 height 5
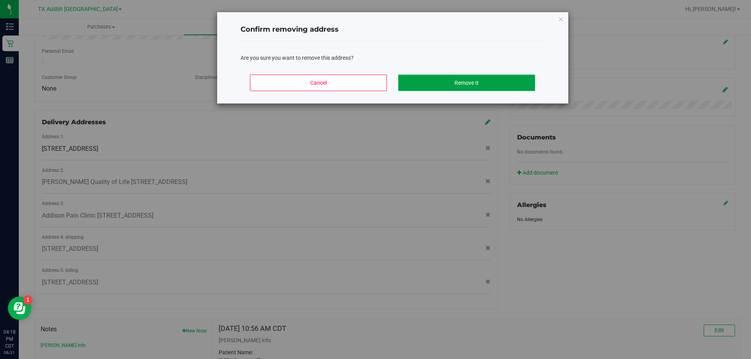
click at [426, 80] on button "Remove It" at bounding box center [466, 83] width 137 height 16
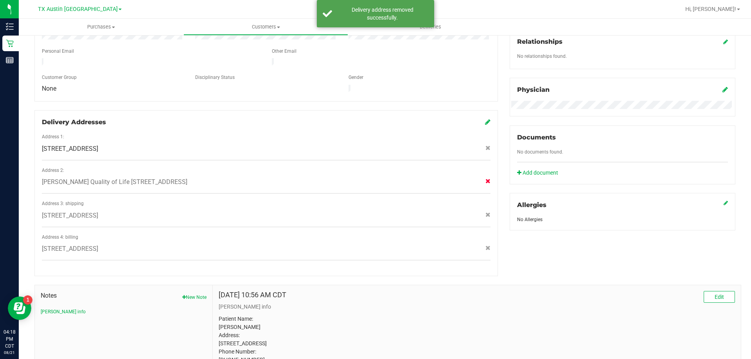
click at [485, 179] on icon at bounding box center [487, 181] width 5 height 5
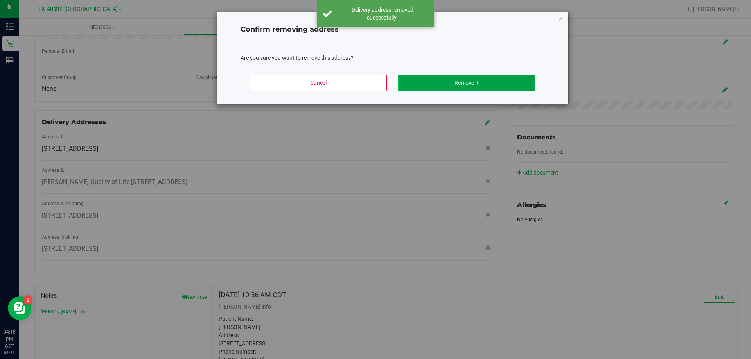
click at [431, 82] on button "Remove It" at bounding box center [466, 83] width 137 height 16
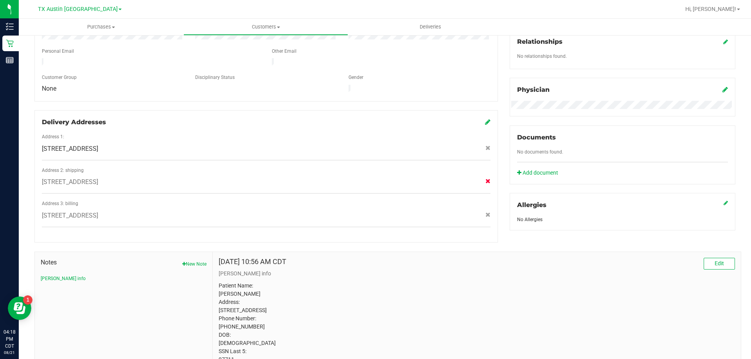
click at [485, 179] on icon at bounding box center [487, 181] width 5 height 5
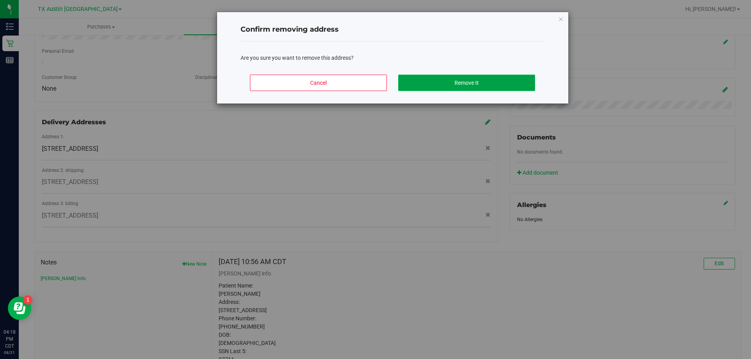
click at [433, 86] on button "Remove It" at bounding box center [466, 83] width 137 height 16
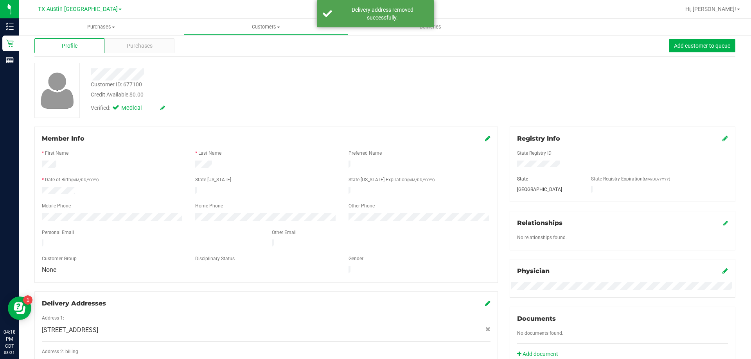
scroll to position [0, 0]
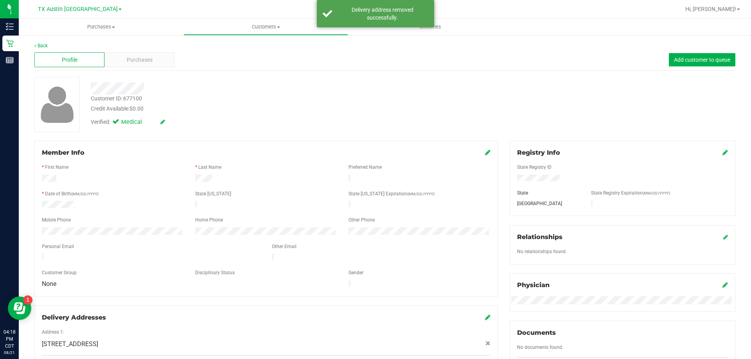
click at [308, 93] on div at bounding box center [263, 88] width 356 height 12
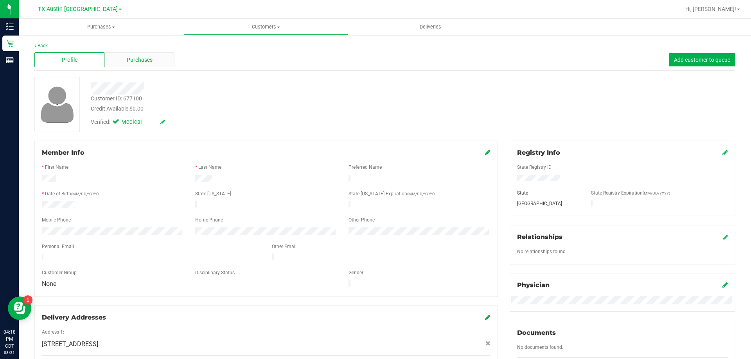
click at [169, 59] on div "Purchases" at bounding box center [139, 59] width 70 height 15
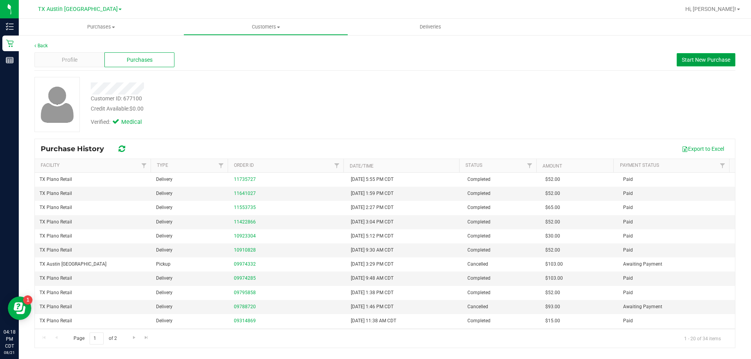
click at [711, 59] on span "Start New Purchase" at bounding box center [705, 60] width 48 height 6
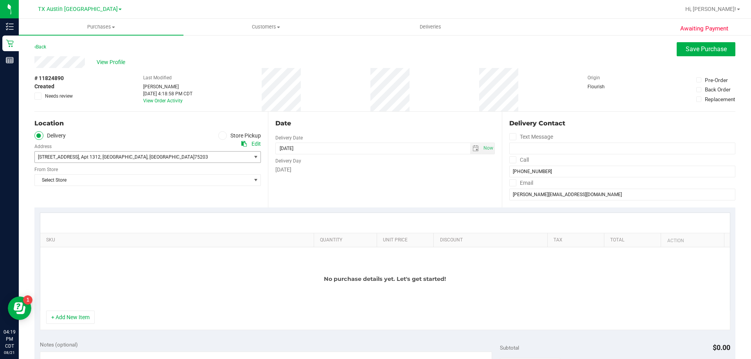
click at [154, 153] on span "[STREET_ADDRESS] , Apt 1312 , [GEOGRAPHIC_DATA] , [GEOGRAPHIC_DATA] 75203" at bounding box center [137, 157] width 205 height 11
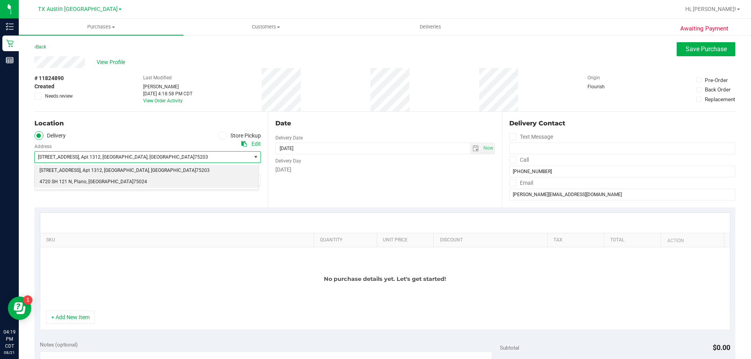
click at [153, 183] on li "4720 SH 121 N , [GEOGRAPHIC_DATA] , [GEOGRAPHIC_DATA] 75024" at bounding box center [147, 182] width 224 height 12
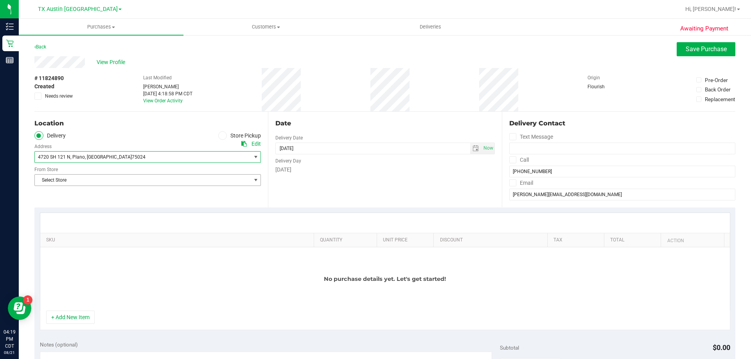
click at [153, 183] on span "Select Store" at bounding box center [143, 180] width 216 height 11
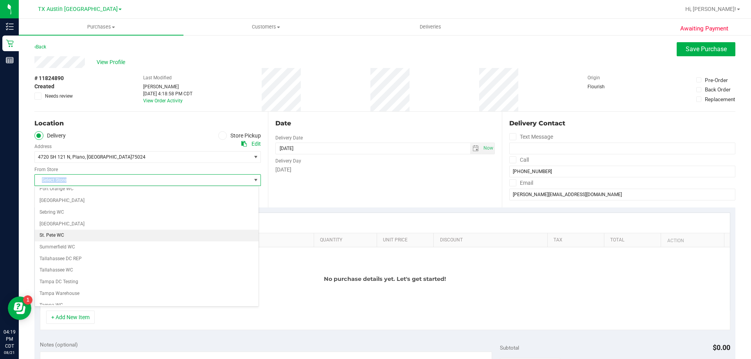
scroll to position [568, 0]
click at [70, 231] on li "TX Plano Retail" at bounding box center [147, 230] width 224 height 12
click at [509, 161] on span at bounding box center [512, 159] width 7 height 7
click at [0, 0] on input "Call" at bounding box center [0, 0] width 0 height 0
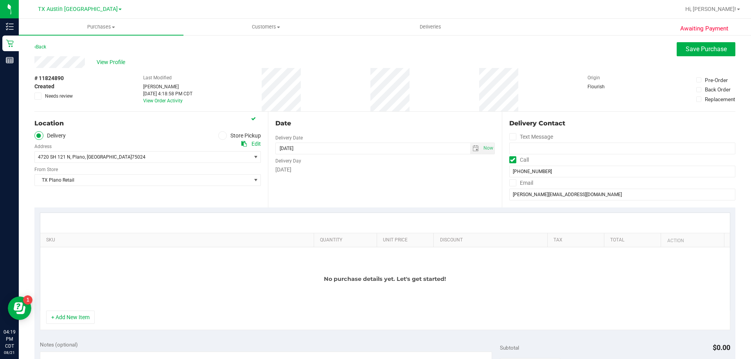
click at [510, 183] on icon at bounding box center [512, 183] width 5 height 0
click at [0, 0] on input "Email" at bounding box center [0, 0] width 0 height 0
click at [472, 148] on span "select" at bounding box center [475, 148] width 6 height 6
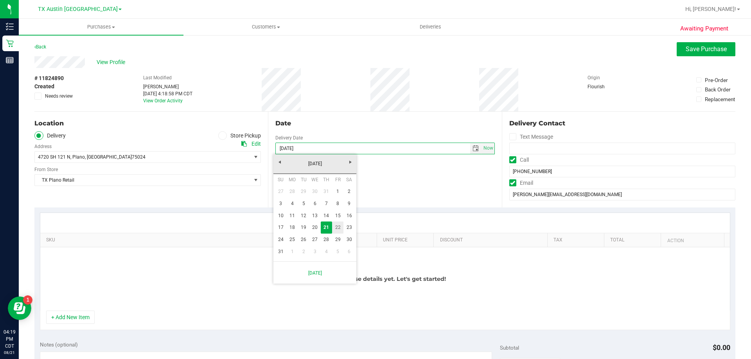
click at [335, 229] on link "22" at bounding box center [337, 228] width 11 height 12
type input "[DATE]"
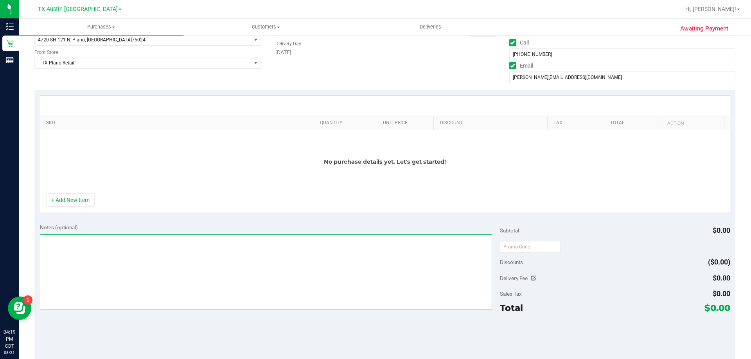
click at [319, 242] on textarea at bounding box center [266, 272] width 452 height 75
type textarea "PU [DATE] in [GEOGRAPHIC_DATA]. VF 8/21"
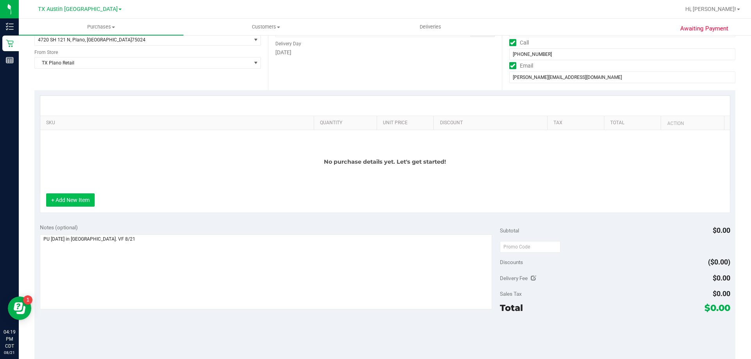
click at [66, 201] on button "+ Add New Item" at bounding box center [70, 200] width 48 height 13
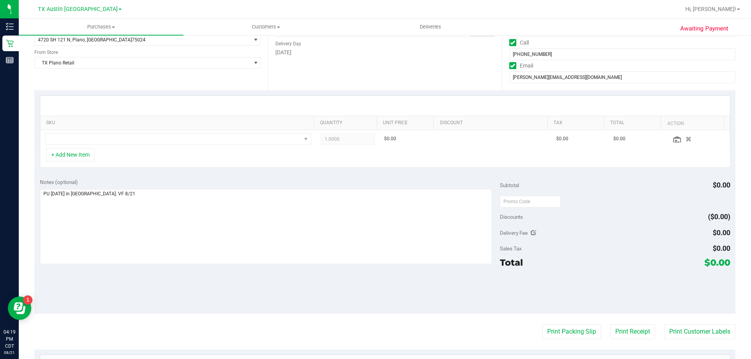
scroll to position [0, 0]
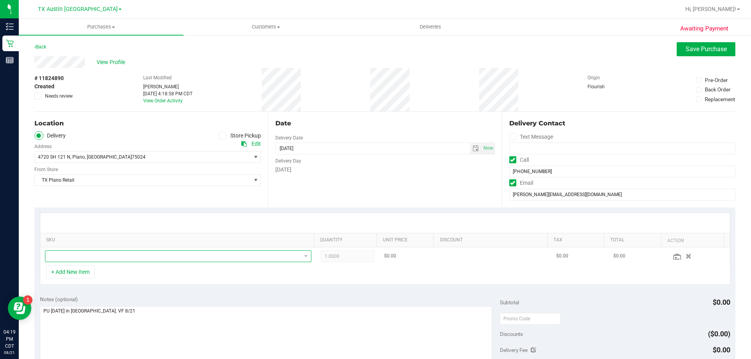
click at [245, 260] on span "NO DATA FOUND" at bounding box center [173, 256] width 256 height 11
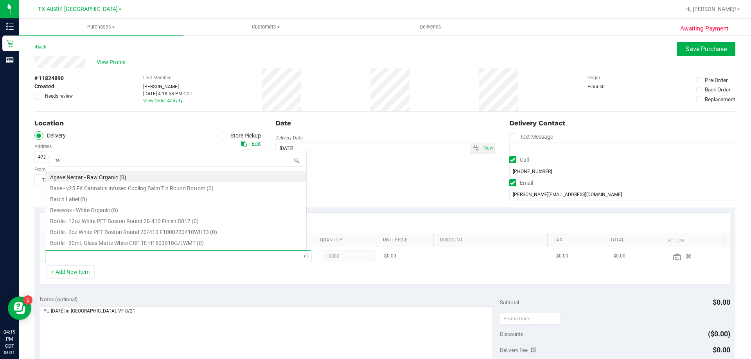
scroll to position [12, 259]
type input "[US_STATE] orange"
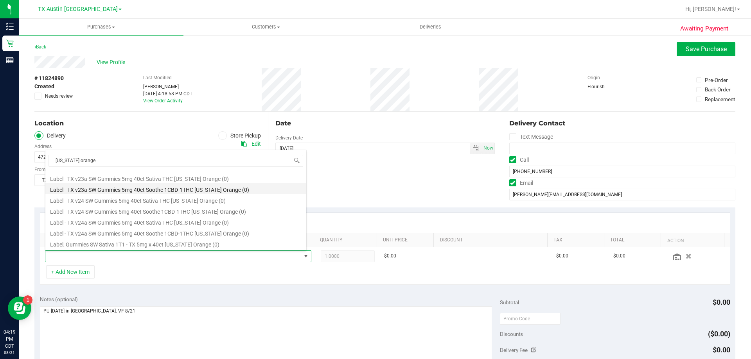
scroll to position [78, 0]
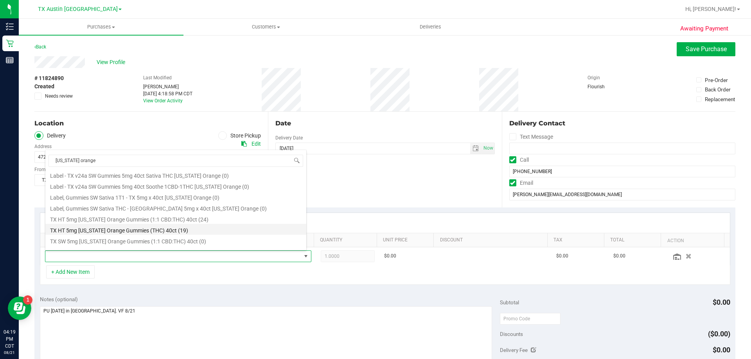
click at [167, 230] on li "TX HT 5mg [US_STATE] Orange Gummies (THC) 40ct (19)" at bounding box center [175, 229] width 261 height 11
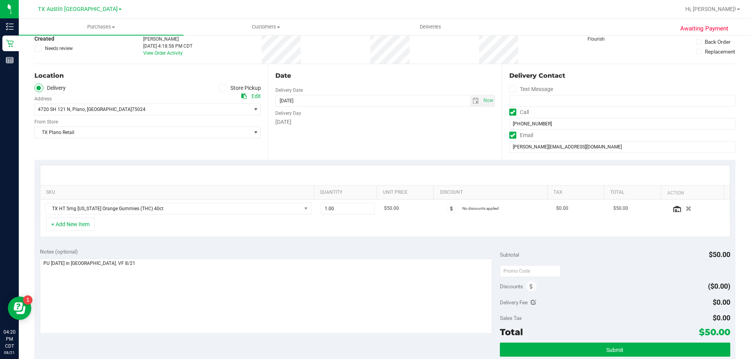
scroll to position [0, 0]
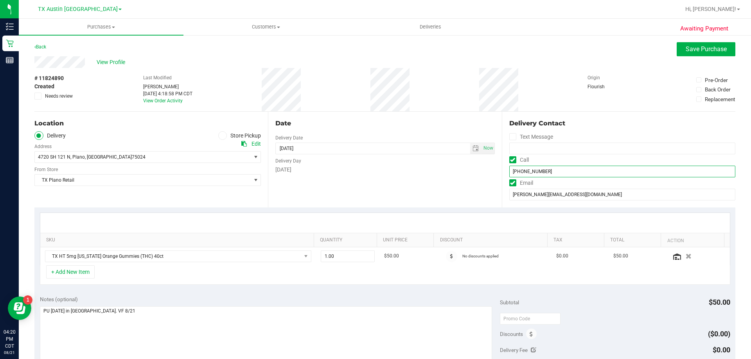
click at [520, 170] on input "[PHONE_NUMBER]" at bounding box center [622, 172] width 226 height 12
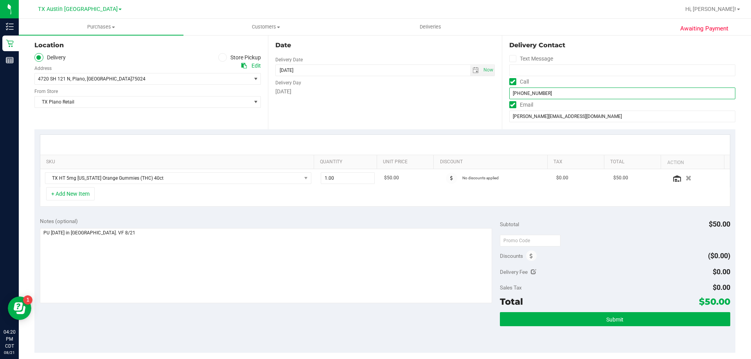
scroll to position [117, 0]
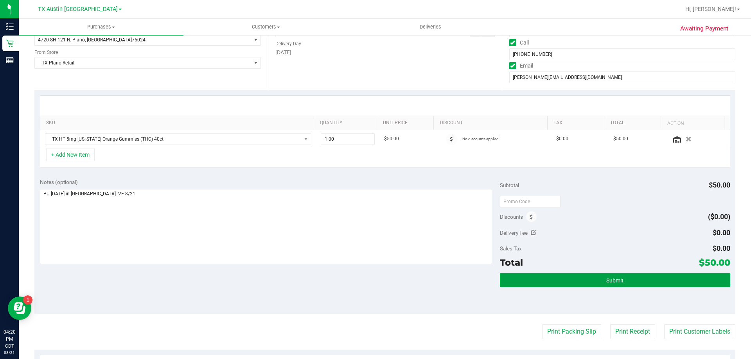
click at [592, 278] on button "Submit" at bounding box center [615, 280] width 230 height 14
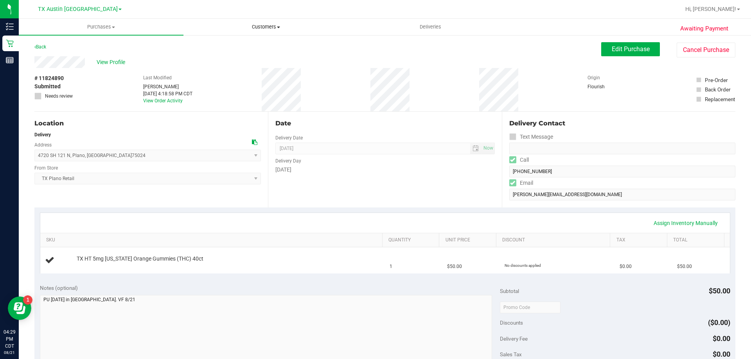
click at [269, 25] on span "Customers" at bounding box center [266, 26] width 164 height 7
click at [266, 44] on li "All customers" at bounding box center [265, 47] width 165 height 9
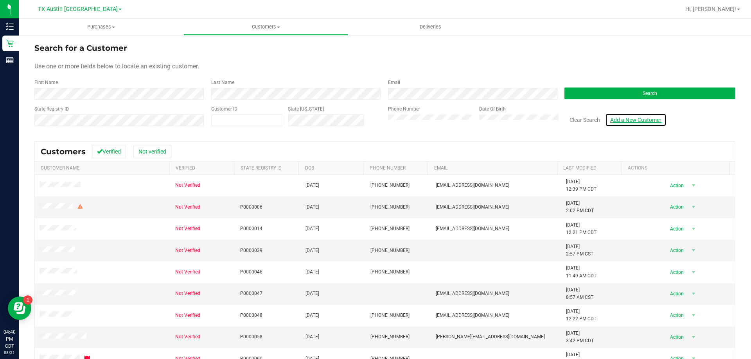
click at [619, 119] on link "Add a New Customer" at bounding box center [635, 119] width 61 height 13
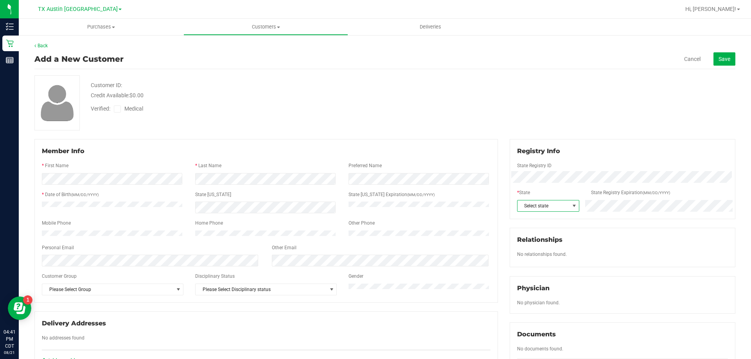
click at [549, 206] on span "Select state" at bounding box center [543, 206] width 52 height 11
click at [529, 231] on li "[GEOGRAPHIC_DATA]" at bounding box center [543, 230] width 61 height 13
click at [117, 109] on icon at bounding box center [117, 109] width 5 height 0
click at [0, 0] on input "Medical" at bounding box center [0, 0] width 0 height 0
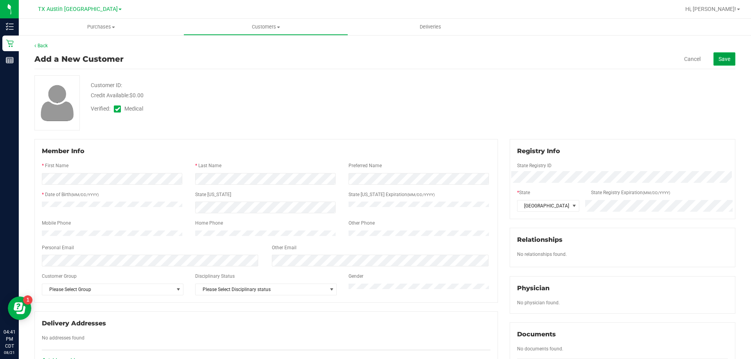
click at [719, 57] on span "Save" at bounding box center [724, 59] width 12 height 6
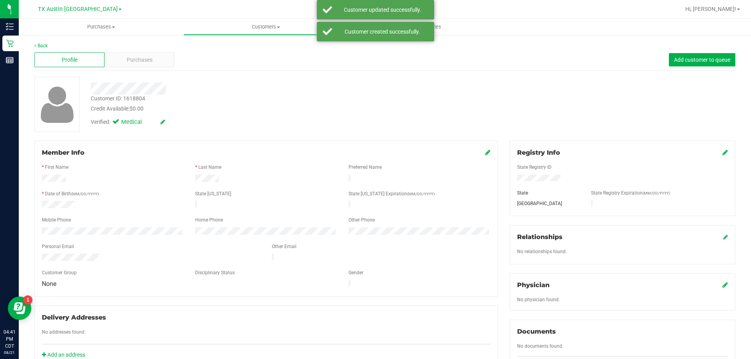
click at [722, 283] on icon at bounding box center [724, 285] width 5 height 6
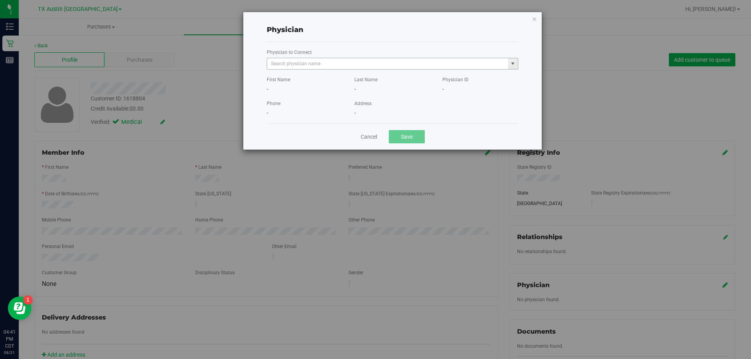
click at [365, 72] on div "First Name - Last Name - Physician ID -" at bounding box center [392, 82] width 263 height 24
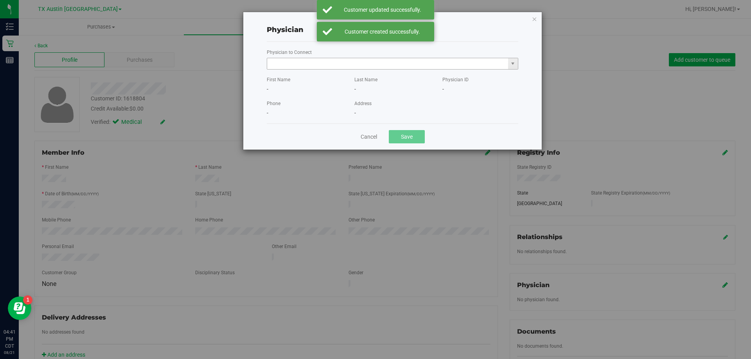
click at [368, 66] on input "text" at bounding box center [387, 63] width 241 height 11
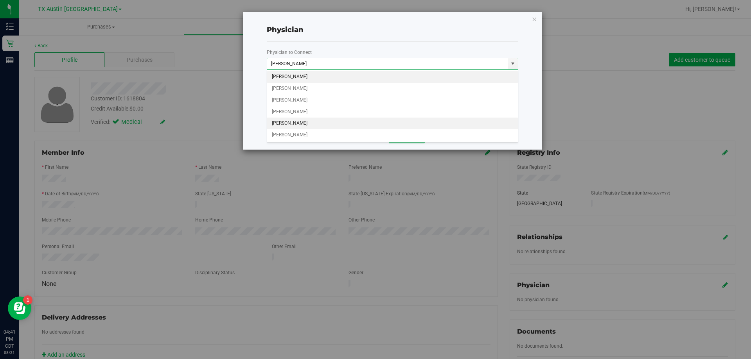
click at [319, 124] on li "[PERSON_NAME]" at bounding box center [392, 124] width 251 height 12
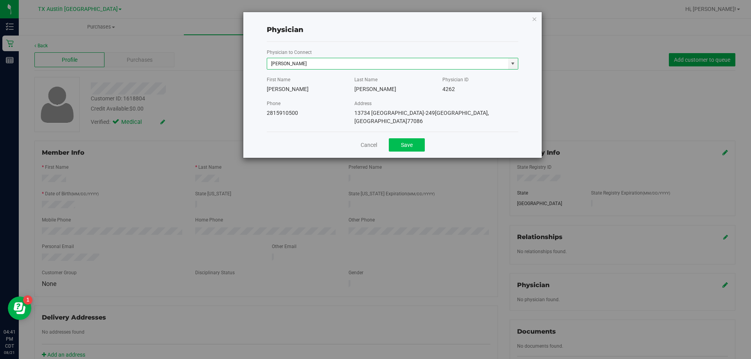
type input "[PERSON_NAME]"
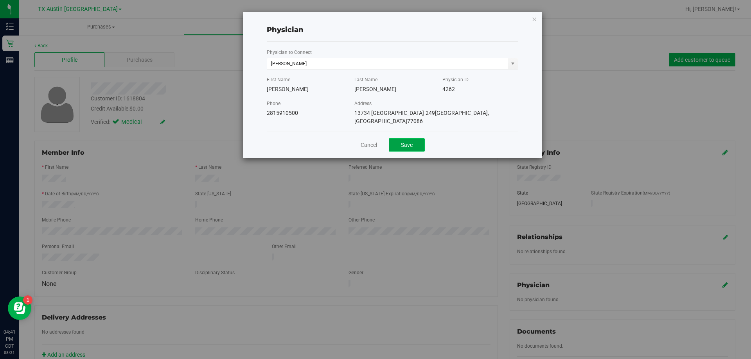
click at [402, 141] on button "Save" at bounding box center [407, 144] width 36 height 13
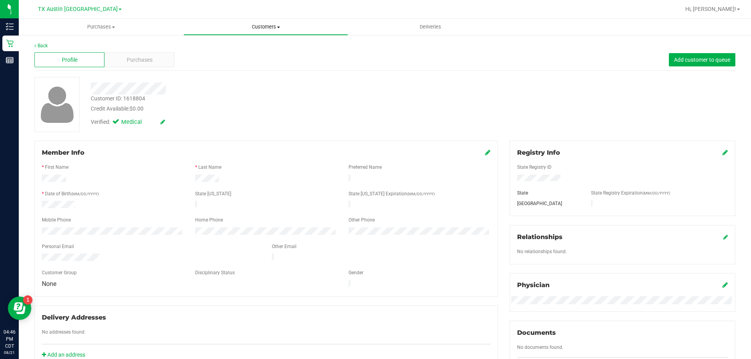
click at [261, 22] on uib-tab-heading "Customers All customers Add a new customer All physicians" at bounding box center [266, 27] width 164 height 16
click at [258, 46] on li "All customers" at bounding box center [265, 47] width 165 height 9
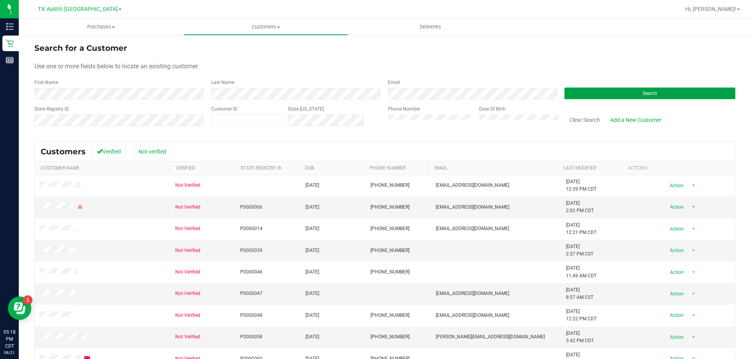
click at [622, 93] on button "Search" at bounding box center [649, 94] width 171 height 12
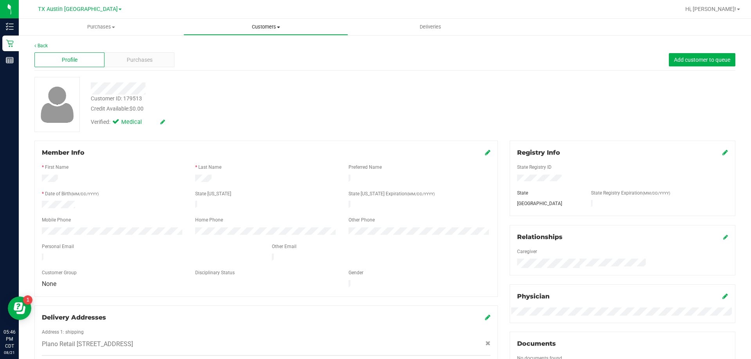
click at [269, 25] on span "Customers" at bounding box center [266, 26] width 164 height 7
click at [267, 43] on li "All customers" at bounding box center [265, 47] width 165 height 9
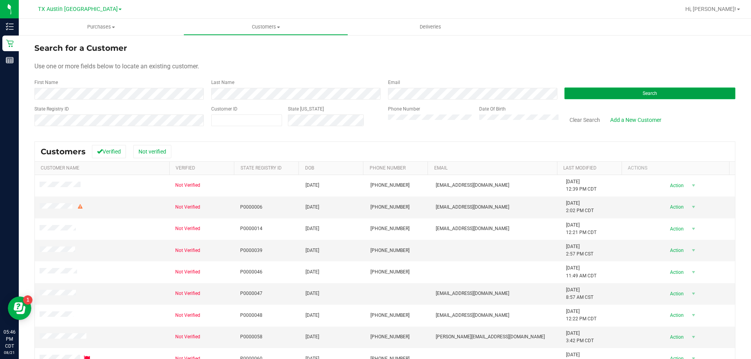
click at [564, 94] on button "Search" at bounding box center [649, 94] width 171 height 12
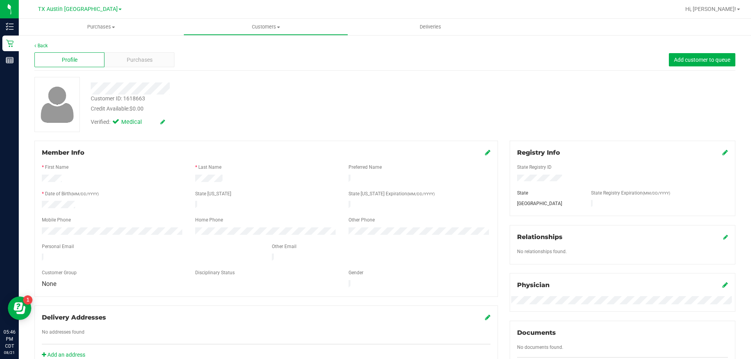
click at [157, 68] on div "Profile Purchases Add customer to queue" at bounding box center [384, 60] width 701 height 22
click at [147, 54] on div "Purchases" at bounding box center [139, 59] width 70 height 15
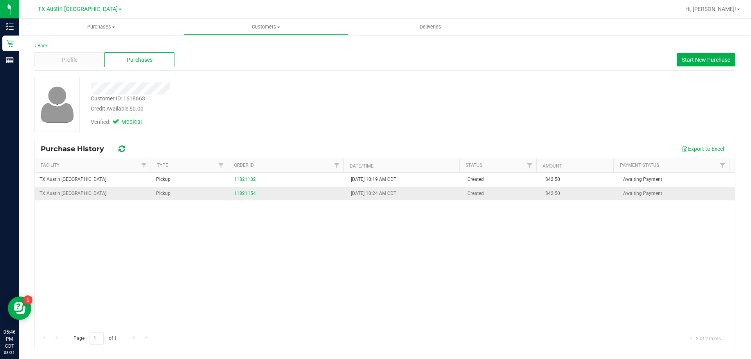
click at [241, 192] on link "11821154" at bounding box center [245, 193] width 22 height 5
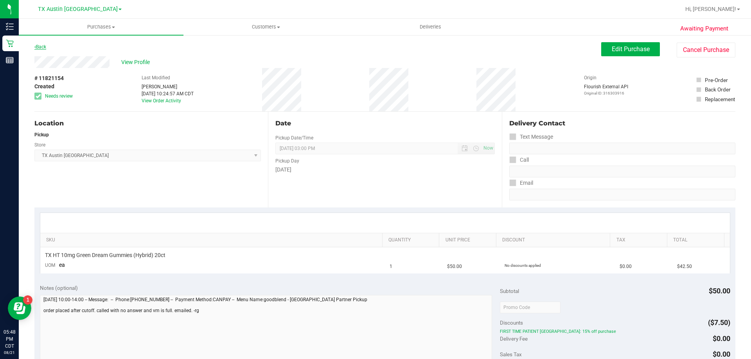
click at [43, 47] on link "Back" at bounding box center [40, 46] width 12 height 5
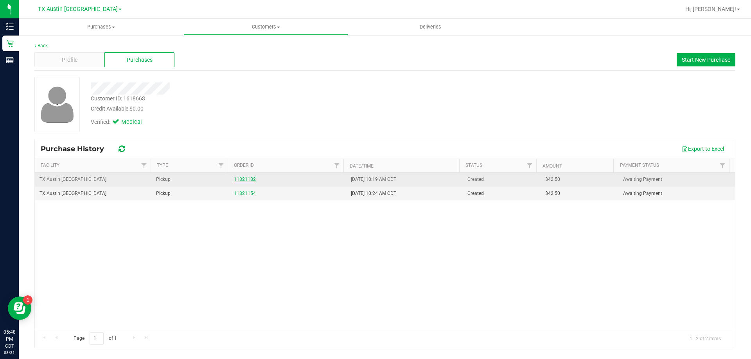
click at [244, 180] on link "11821182" at bounding box center [245, 179] width 22 height 5
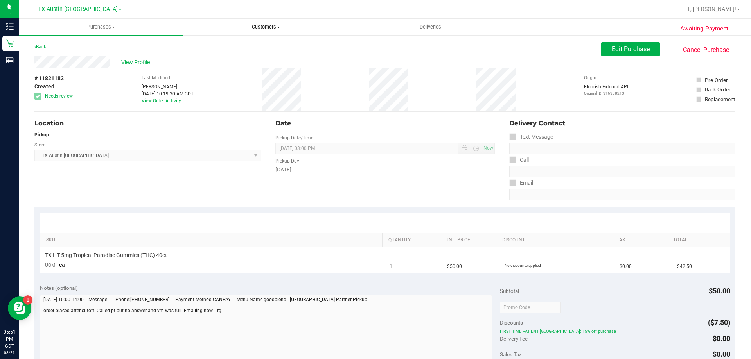
click at [264, 26] on span "Customers" at bounding box center [266, 26] width 164 height 7
click at [259, 50] on li "All customers" at bounding box center [265, 47] width 165 height 9
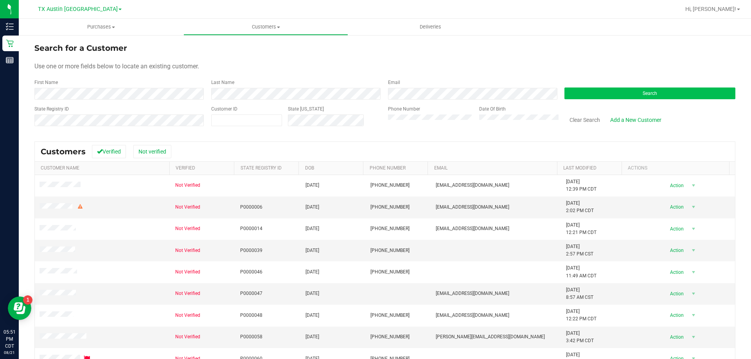
drag, startPoint x: 604, startPoint y: 77, endPoint x: 595, endPoint y: 90, distance: 16.0
click at [602, 82] on form "Search for a Customer Use one or more fields below to locate an existing custom…" at bounding box center [384, 87] width 701 height 91
click at [595, 90] on button "Search" at bounding box center [649, 94] width 171 height 12
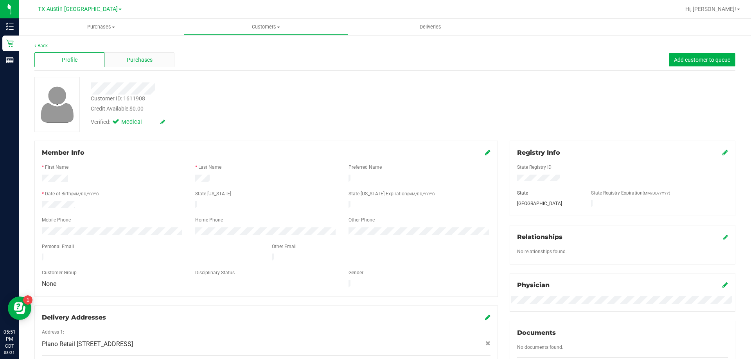
click at [156, 56] on div "Purchases" at bounding box center [139, 59] width 70 height 15
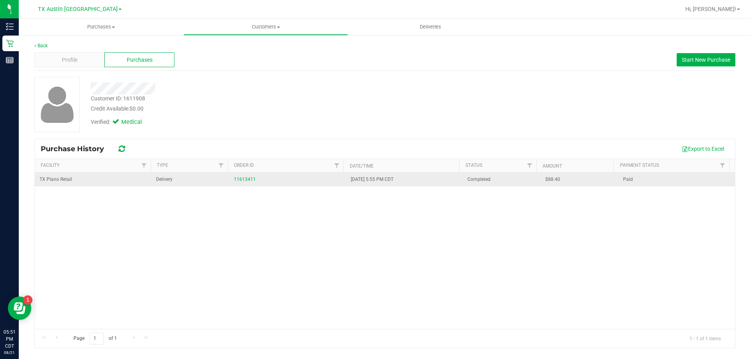
click at [241, 176] on div "11613411" at bounding box center [287, 179] width 107 height 7
click at [247, 178] on link "11613411" at bounding box center [245, 179] width 22 height 5
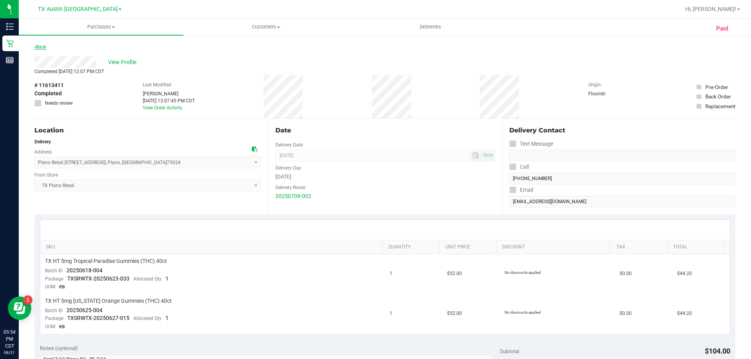
click at [41, 45] on link "Back" at bounding box center [40, 46] width 12 height 5
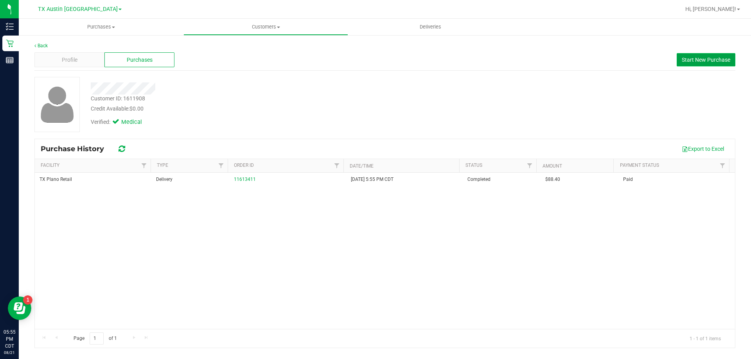
click at [717, 56] on button "Start New Purchase" at bounding box center [705, 59] width 59 height 13
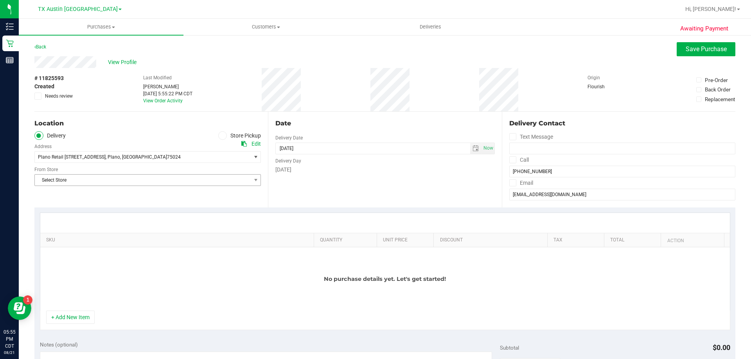
click at [143, 182] on span "Select Store" at bounding box center [143, 180] width 216 height 11
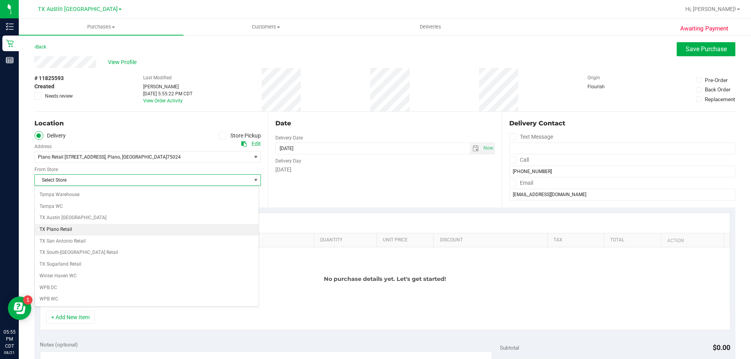
click at [83, 228] on li "TX Plano Retail" at bounding box center [147, 230] width 224 height 12
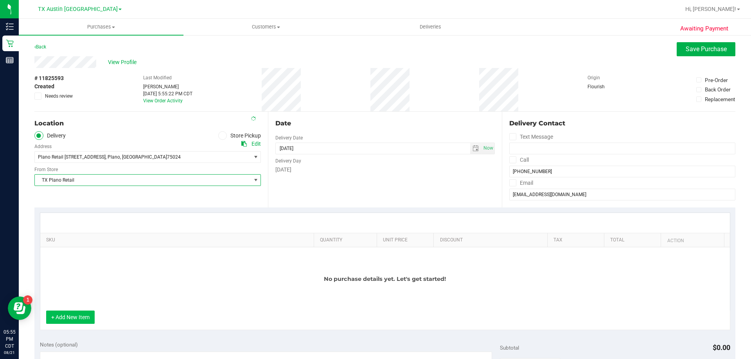
click at [65, 316] on button "+ Add New Item" at bounding box center [70, 317] width 48 height 13
click at [73, 317] on button "+ Add New Item" at bounding box center [70, 317] width 48 height 13
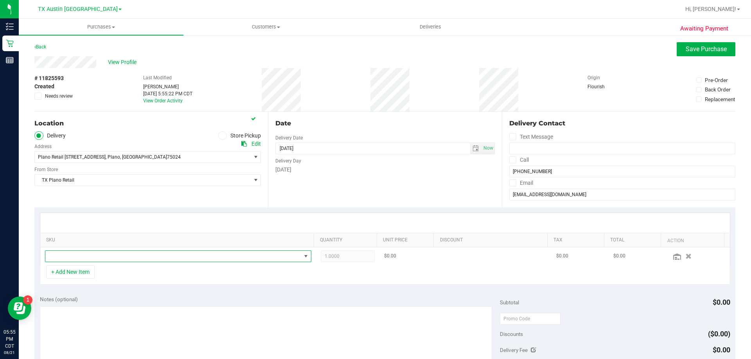
click at [108, 260] on span "NO DATA FOUND" at bounding box center [173, 256] width 256 height 11
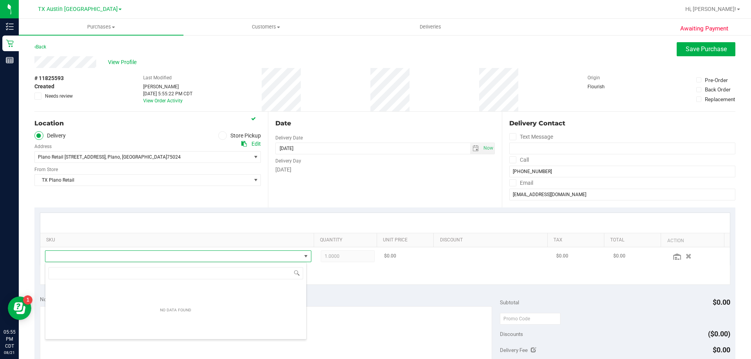
scroll to position [12, 259]
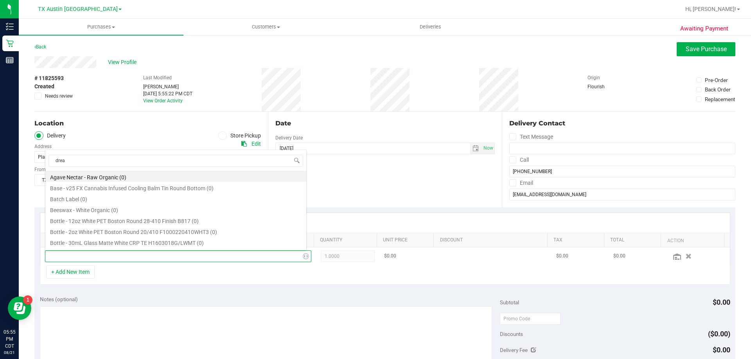
type input "dream"
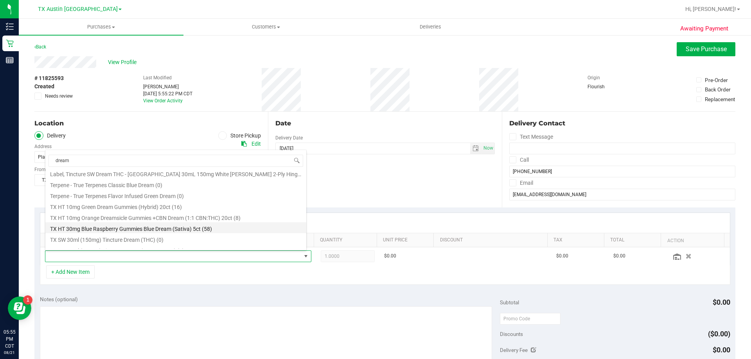
scroll to position [195, 0]
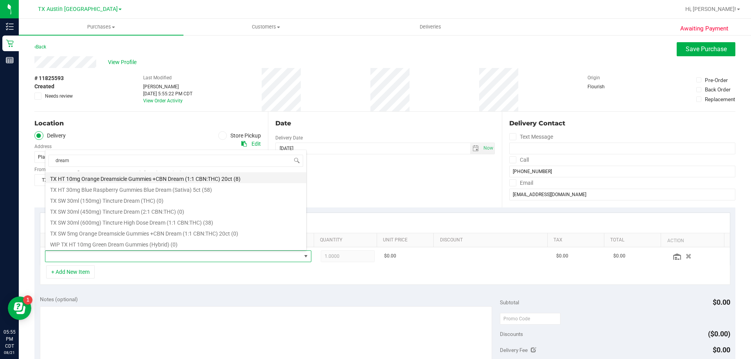
click at [130, 179] on li "TX HT 10mg Orange Dreamsicle Gummies +CBN Dream (1:1 CBN:THC) 20ct (8)" at bounding box center [175, 177] width 261 height 11
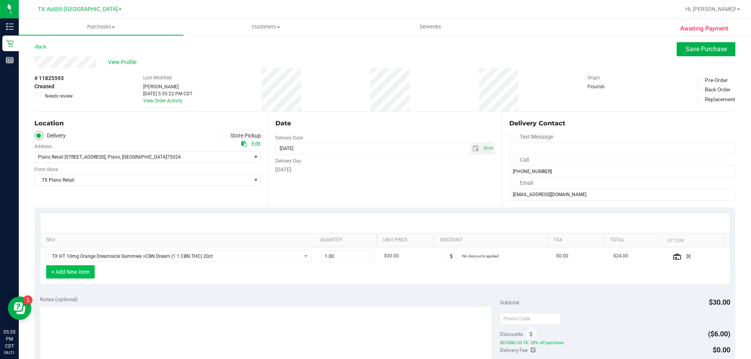
click at [69, 274] on button "+ Add New Item" at bounding box center [70, 271] width 48 height 13
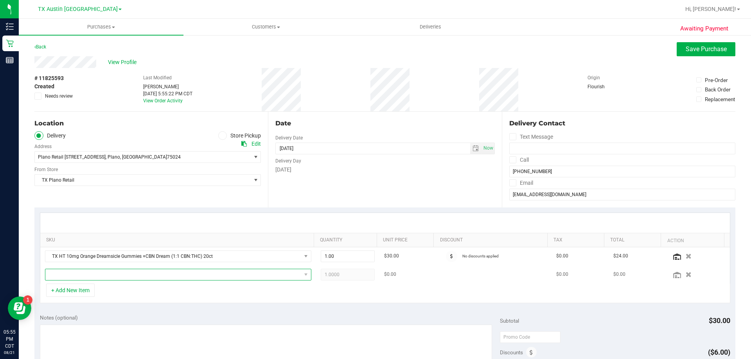
click at [74, 276] on span "NO DATA FOUND" at bounding box center [173, 274] width 256 height 11
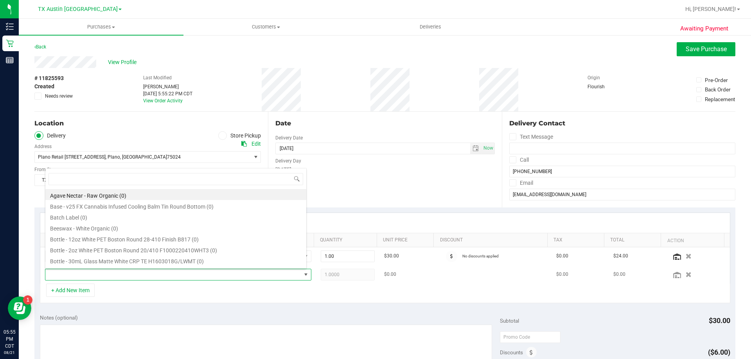
scroll to position [12, 259]
type input "green dream"
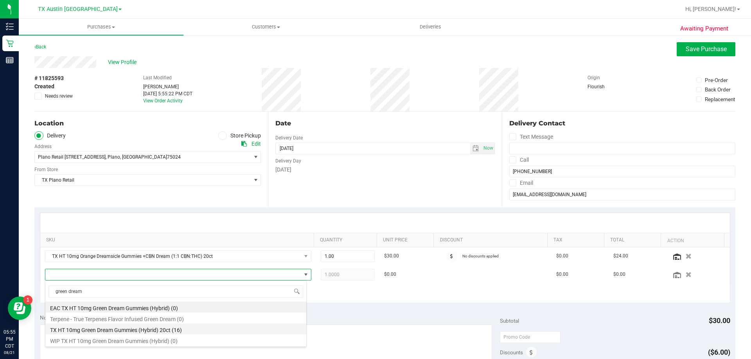
click at [124, 332] on li "TX HT 10mg Green Dream Gummies (Hybrid) 20ct (16)" at bounding box center [175, 329] width 261 height 11
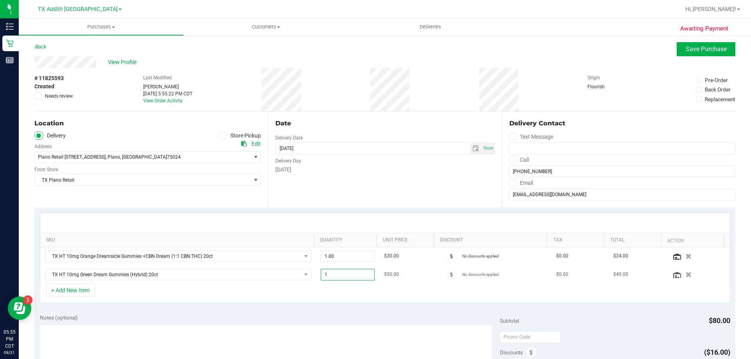
click at [344, 277] on span "1.00 1" at bounding box center [348, 275] width 54 height 12
type input "2"
type input "2.00"
click at [367, 194] on div "Date Delivery Date [DATE] Now [DATE] 08:00 AM Now Delivery Day [DATE]" at bounding box center [384, 160] width 233 height 96
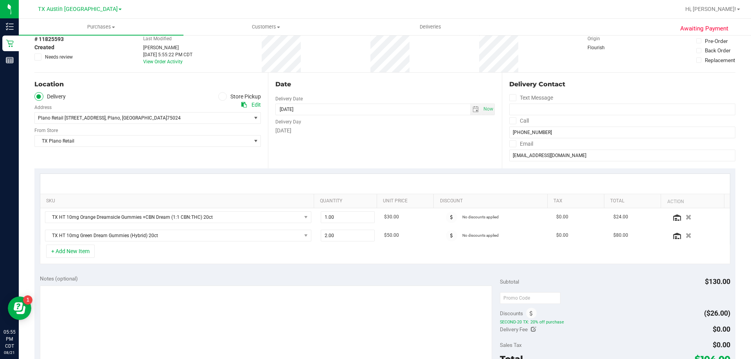
click at [509, 117] on label "Call" at bounding box center [519, 120] width 20 height 11
click at [0, 0] on input "Call" at bounding box center [0, 0] width 0 height 0
click at [510, 144] on icon at bounding box center [512, 144] width 5 height 0
click at [0, 0] on input "Email" at bounding box center [0, 0] width 0 height 0
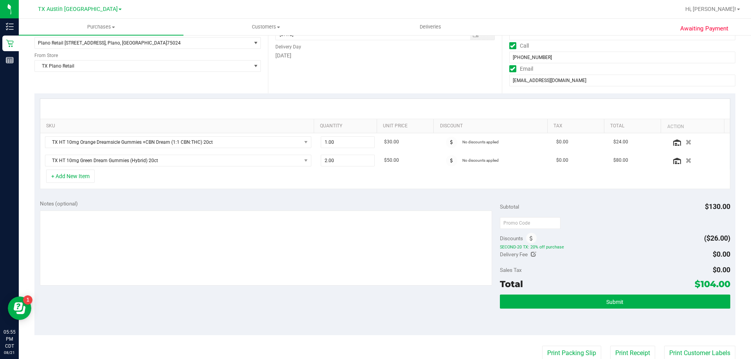
scroll to position [117, 0]
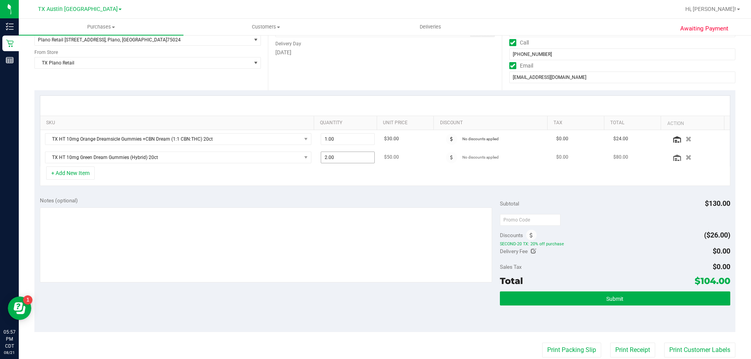
click at [354, 160] on span "2.00 2" at bounding box center [348, 158] width 54 height 12
type input "1"
type input "1.00"
click at [341, 50] on div "[DATE]" at bounding box center [384, 52] width 219 height 8
click at [67, 179] on button "+ Add New Item" at bounding box center [70, 173] width 48 height 13
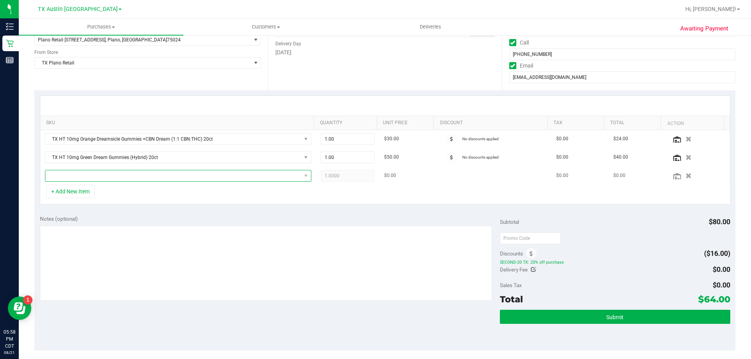
click at [85, 178] on span "NO DATA FOUND" at bounding box center [173, 175] width 256 height 11
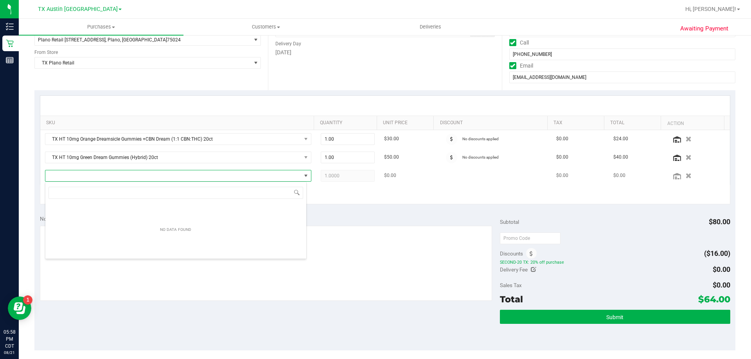
scroll to position [12, 262]
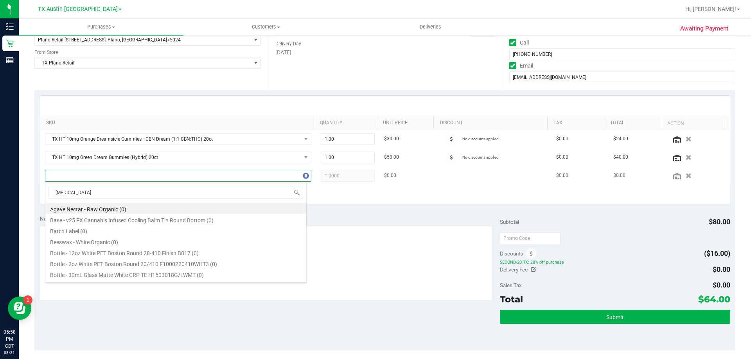
type input "balm"
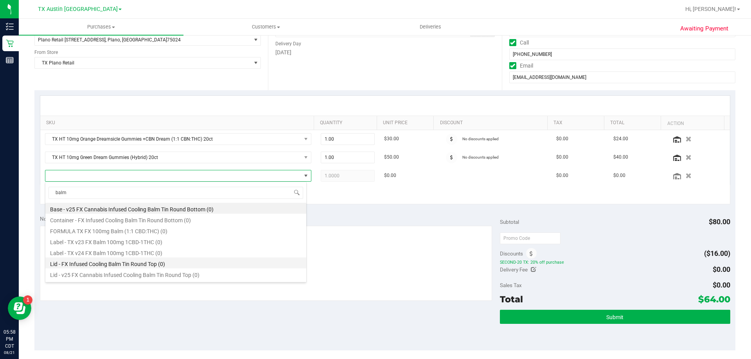
scroll to position [9, 0]
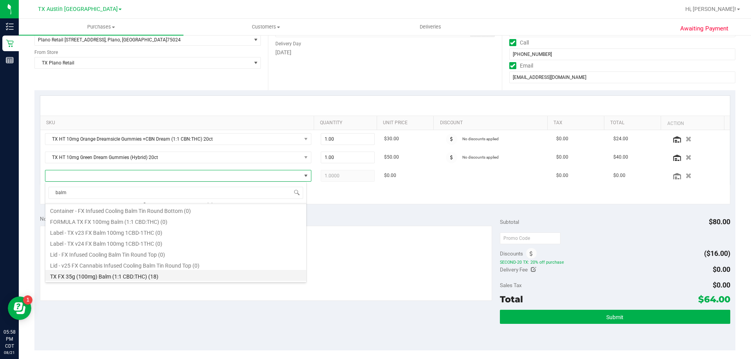
click at [98, 273] on li "TX FX 35g (100mg) Balm (1:1 CBD:THC) (18)" at bounding box center [175, 275] width 261 height 11
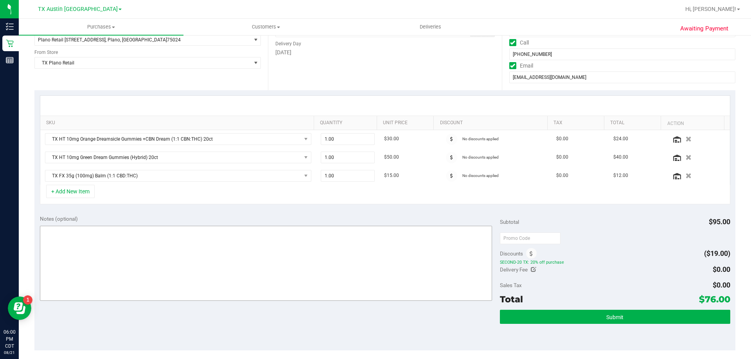
scroll to position [0, 0]
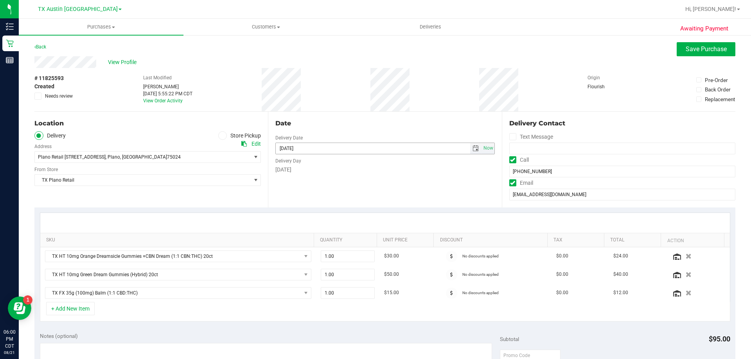
click at [472, 148] on span "select" at bounding box center [475, 148] width 6 height 6
click at [349, 226] on link "23" at bounding box center [348, 228] width 11 height 12
type input "[DATE]"
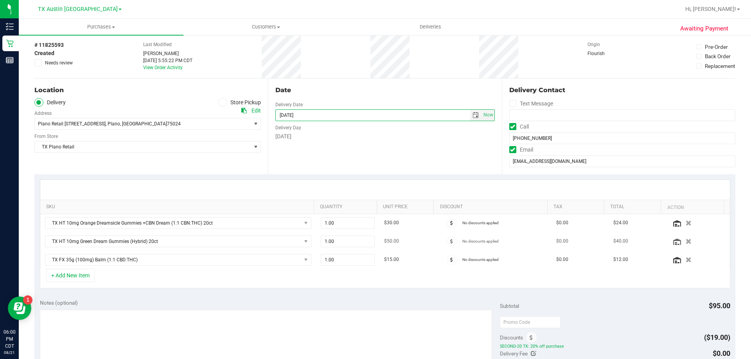
scroll to position [78, 0]
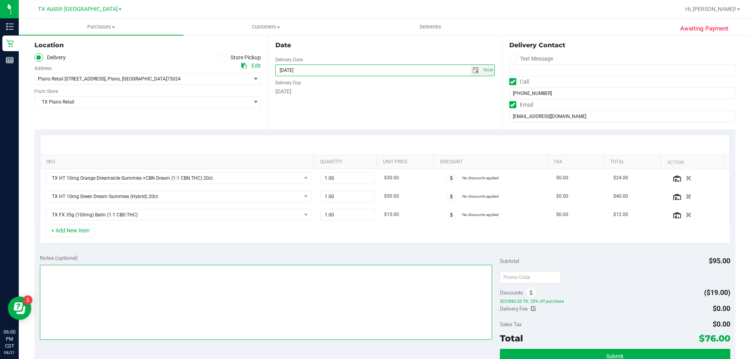
click at [92, 275] on textarea at bounding box center [266, 302] width 452 height 75
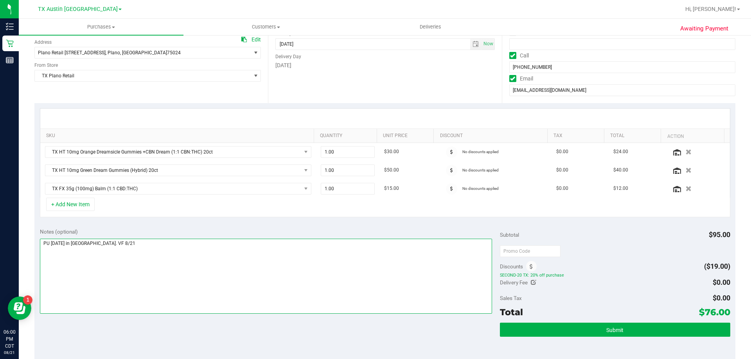
scroll to position [117, 0]
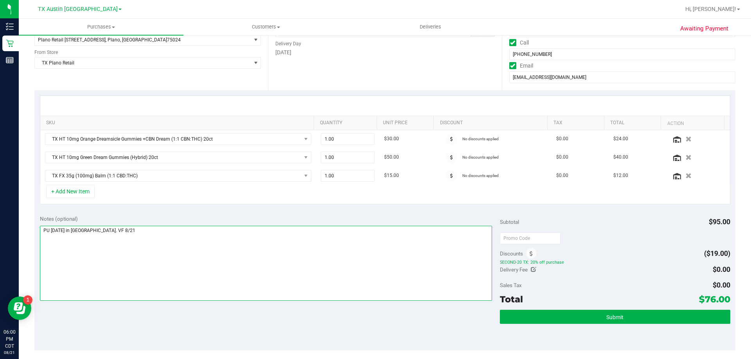
type textarea "PU [DATE] in [GEOGRAPHIC_DATA]. VF 8/21"
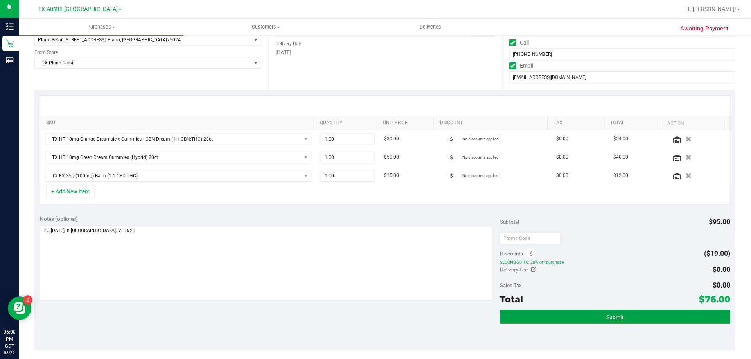
click at [571, 317] on button "Submit" at bounding box center [615, 317] width 230 height 14
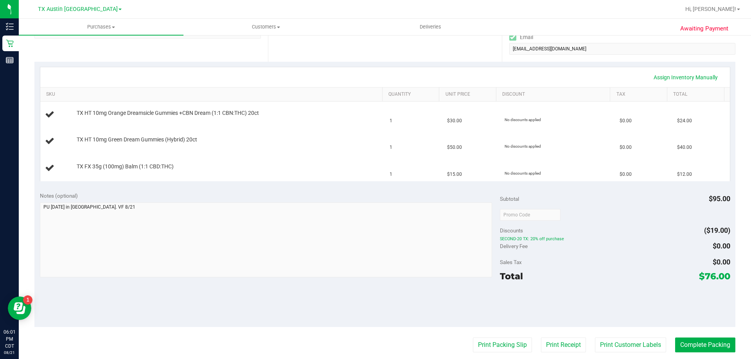
scroll to position [195, 0]
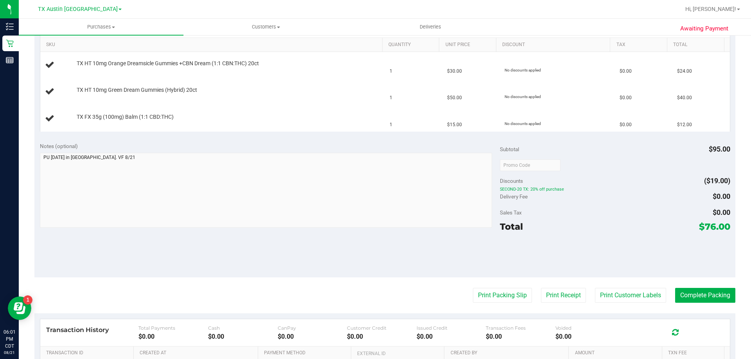
click at [737, 4] on div "Hi, [PERSON_NAME]!" at bounding box center [712, 9] width 61 height 14
click at [736, 6] on link "Hi, [PERSON_NAME]!" at bounding box center [712, 9] width 61 height 8
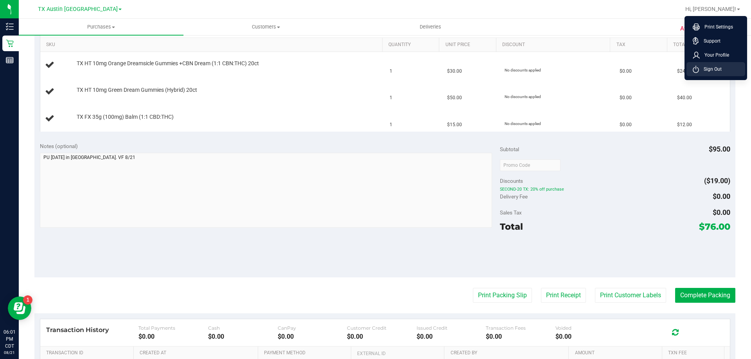
click at [724, 72] on li "Sign Out" at bounding box center [715, 69] width 59 height 14
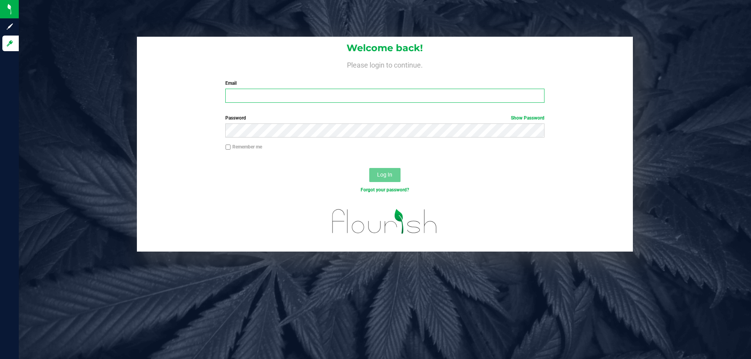
type input "[EMAIL_ADDRESS][DOMAIN_NAME]"
